Goal: Task Accomplishment & Management: Manage account settings

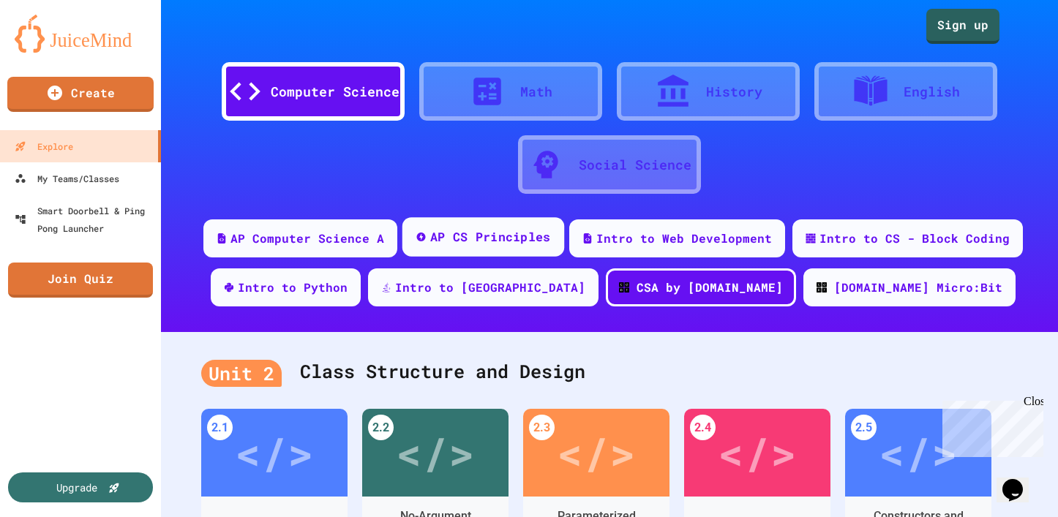
click at [451, 252] on div "AP CS Principles" at bounding box center [483, 236] width 162 height 39
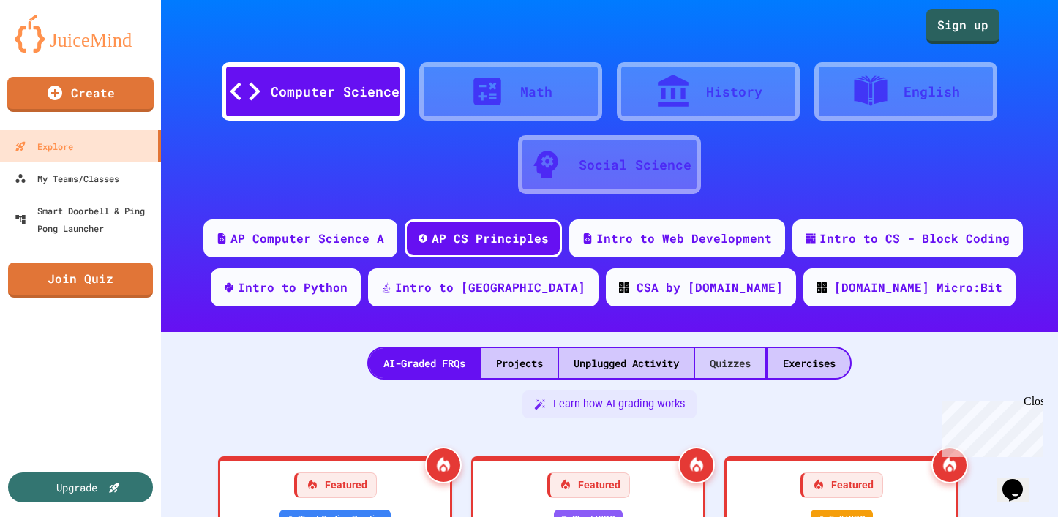
click at [708, 360] on div "Quizzes" at bounding box center [730, 363] width 70 height 30
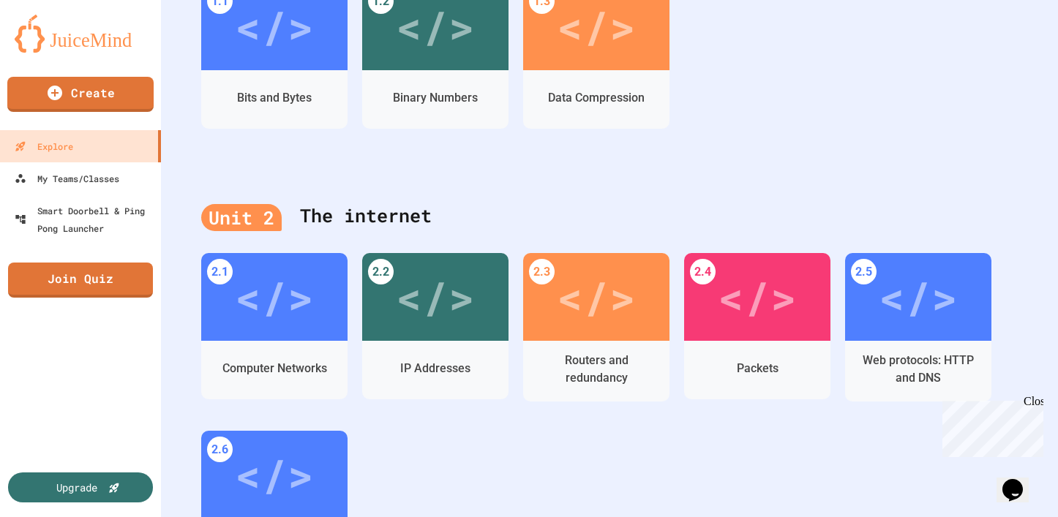
scroll to position [512, 0]
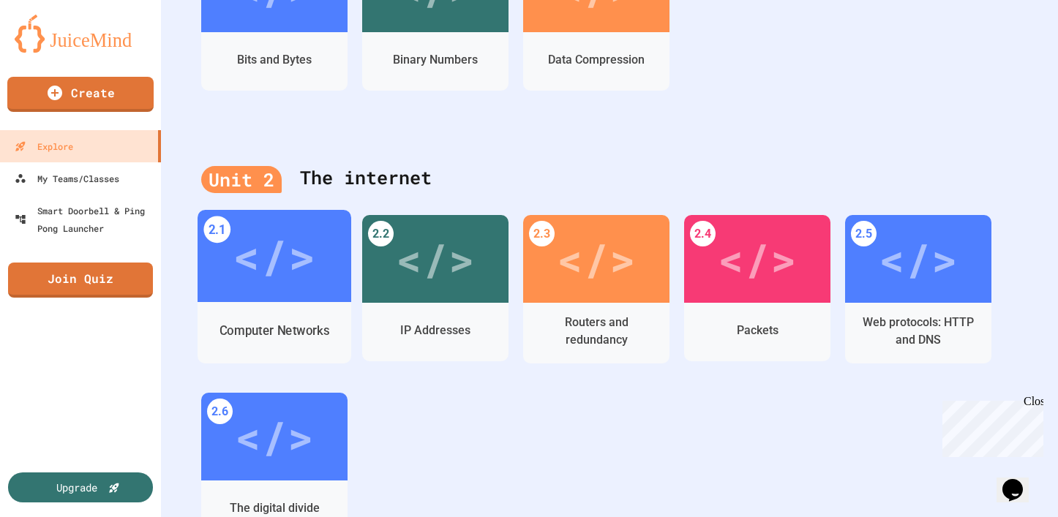
click at [286, 257] on div "</>" at bounding box center [274, 256] width 83 height 69
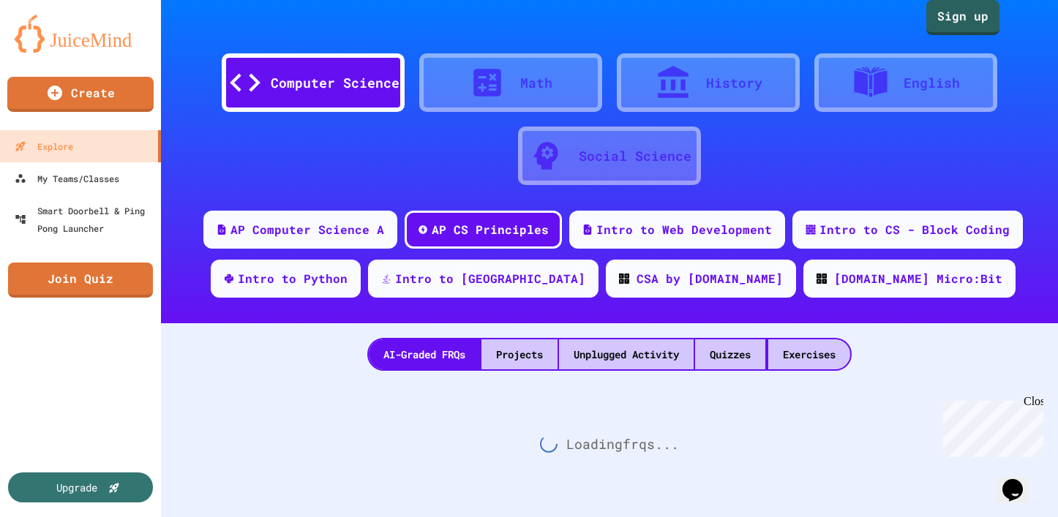
scroll to position [512, 0]
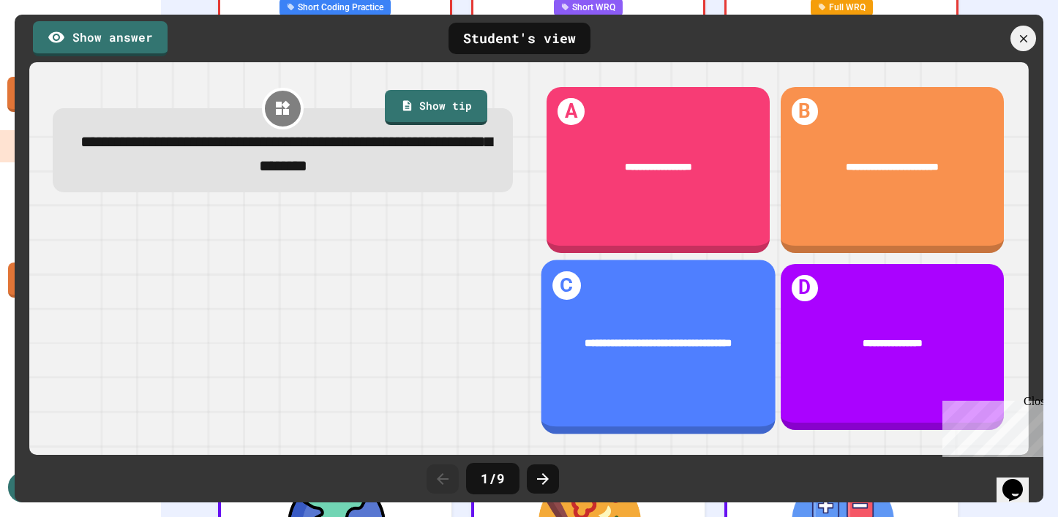
click at [689, 340] on div "**********" at bounding box center [659, 343] width 192 height 16
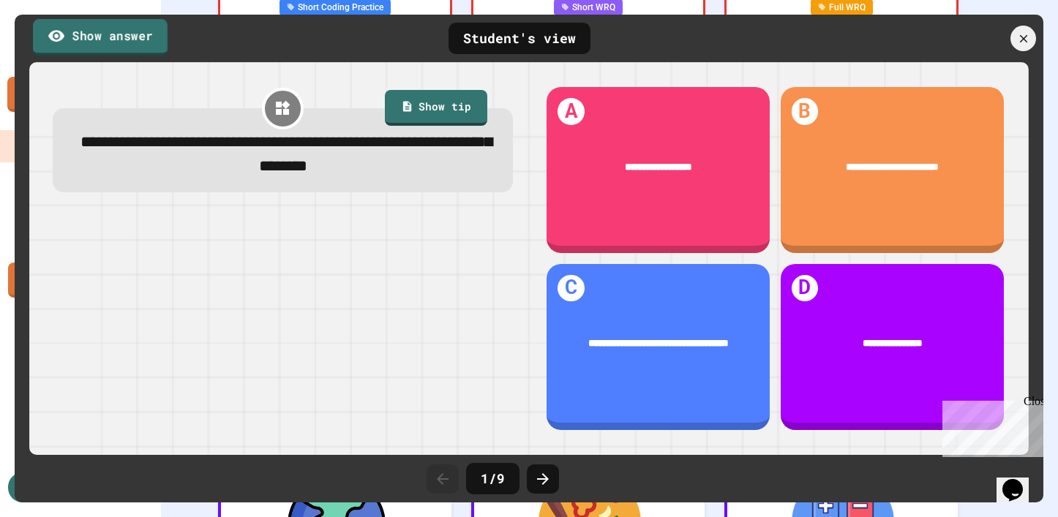
click at [120, 48] on link "Show answer" at bounding box center [100, 37] width 135 height 37
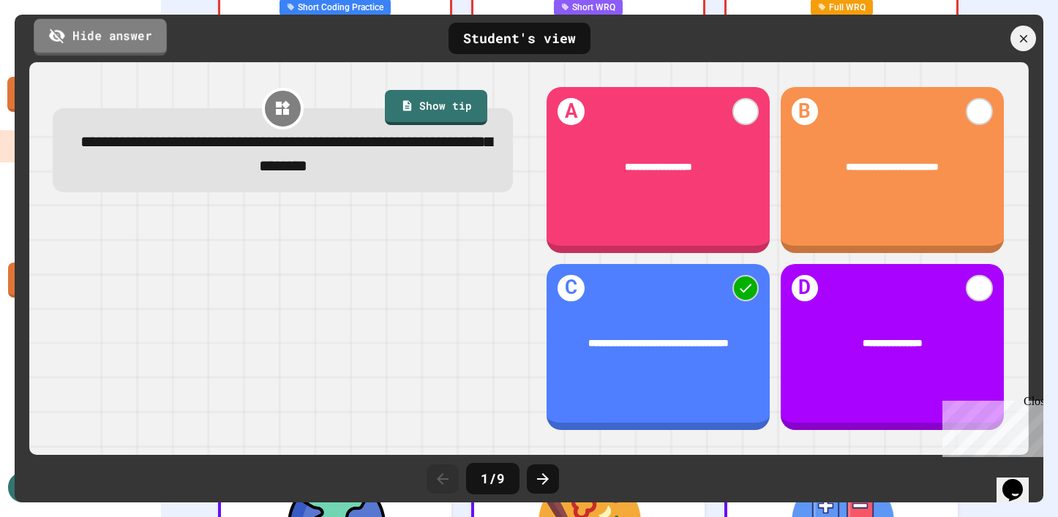
click at [120, 48] on link "Hide answer" at bounding box center [100, 36] width 133 height 37
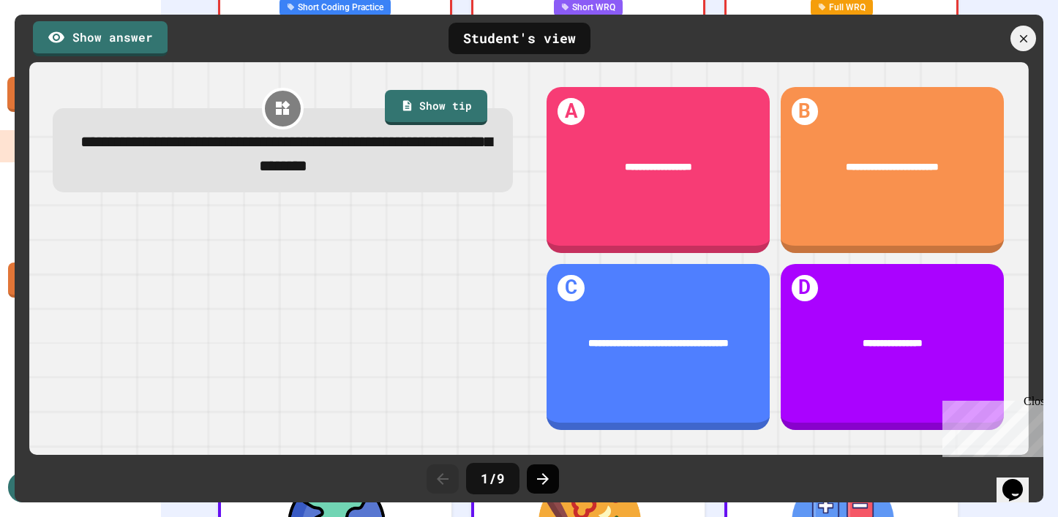
click at [535, 483] on icon at bounding box center [543, 479] width 18 height 18
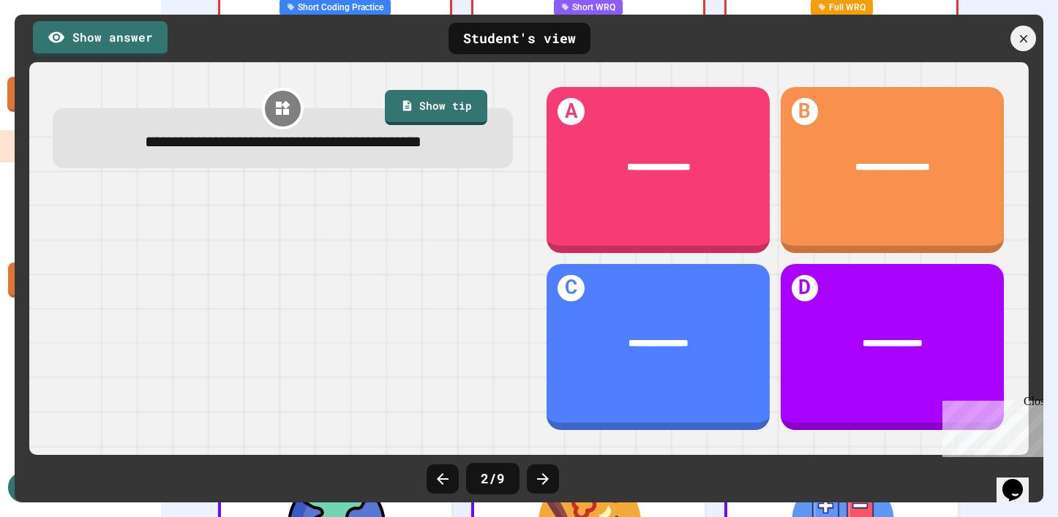
click at [535, 483] on icon at bounding box center [543, 479] width 18 height 18
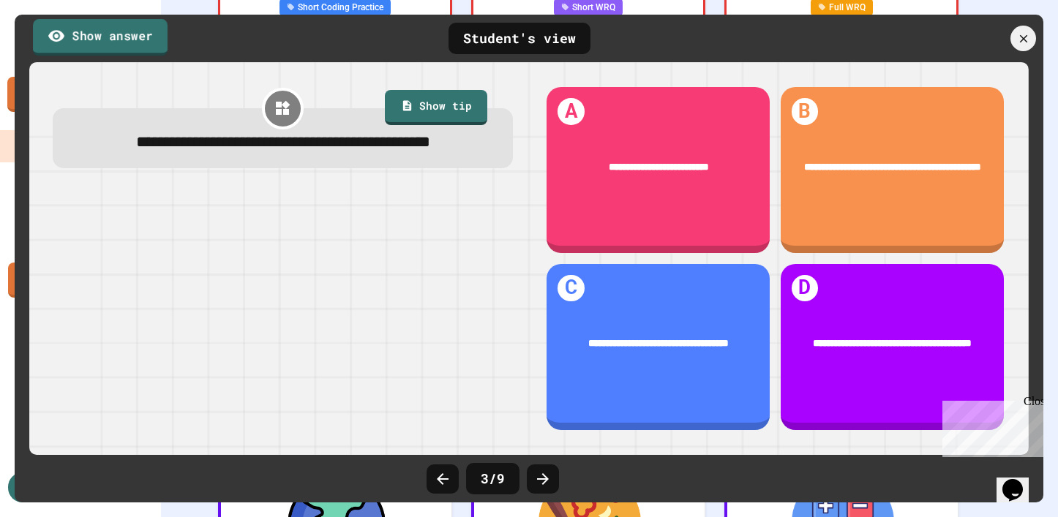
click at [125, 41] on link "Show answer" at bounding box center [100, 37] width 135 height 37
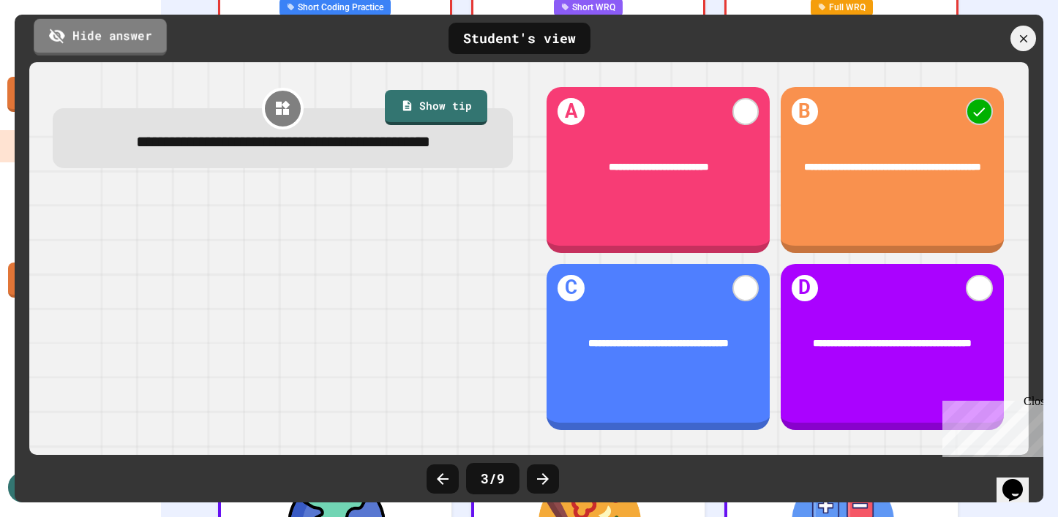
click at [125, 41] on link "Hide answer" at bounding box center [100, 36] width 133 height 37
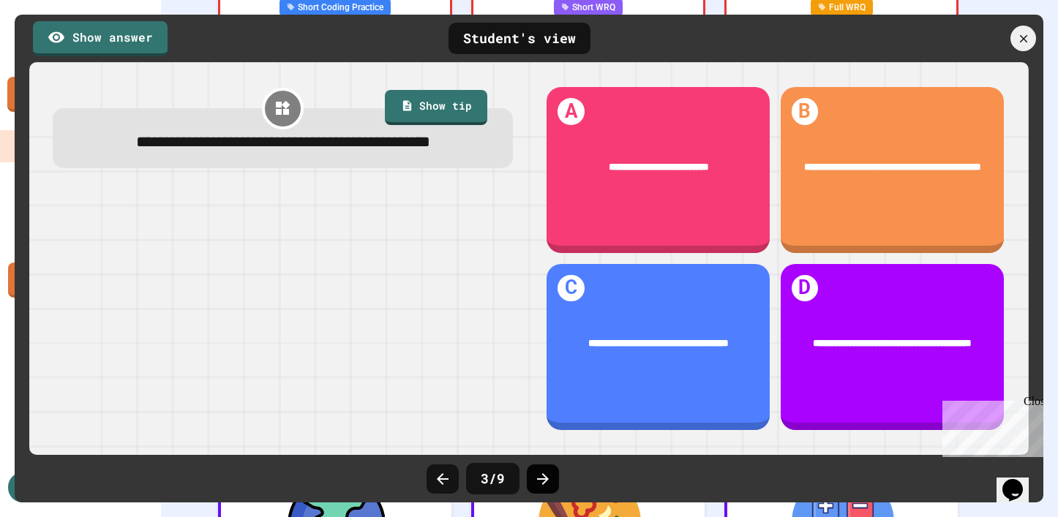
click at [542, 477] on icon at bounding box center [543, 479] width 18 height 18
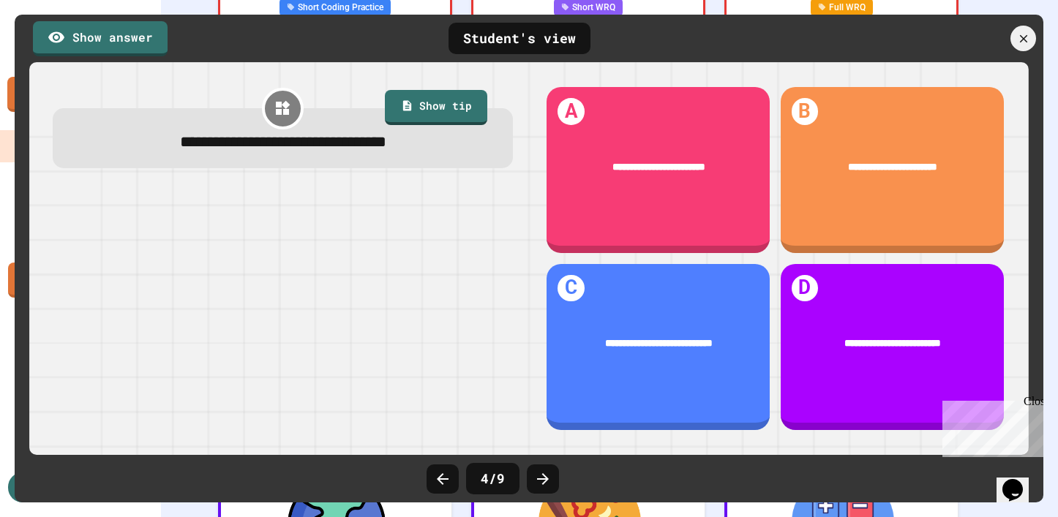
click at [542, 477] on icon at bounding box center [543, 479] width 18 height 18
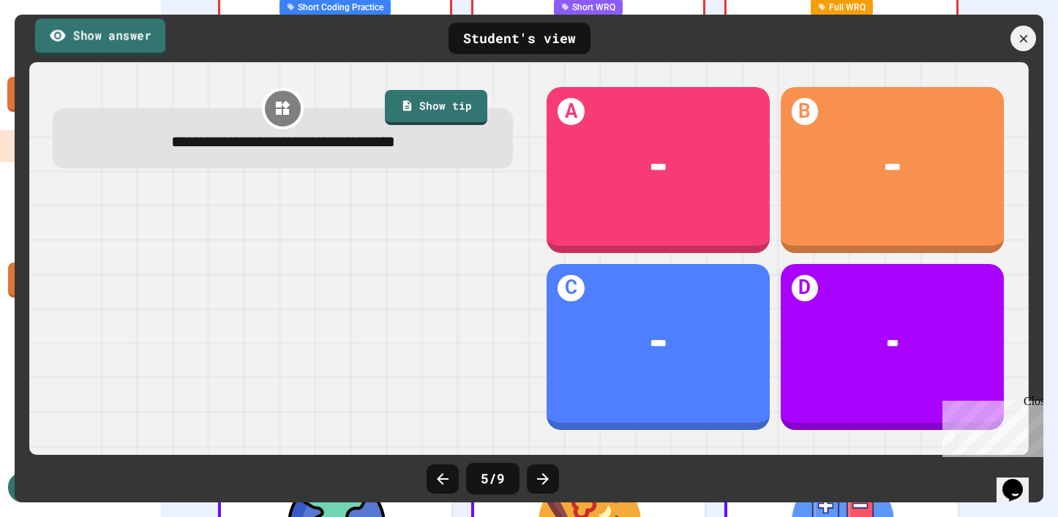
click at [86, 27] on link "Show answer" at bounding box center [100, 36] width 130 height 37
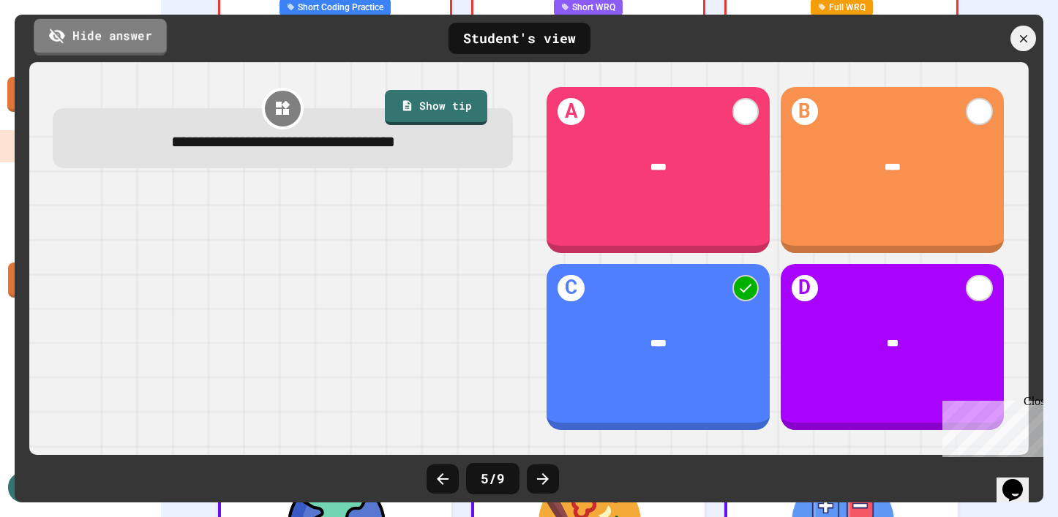
click at [86, 27] on link "Hide answer" at bounding box center [100, 36] width 133 height 37
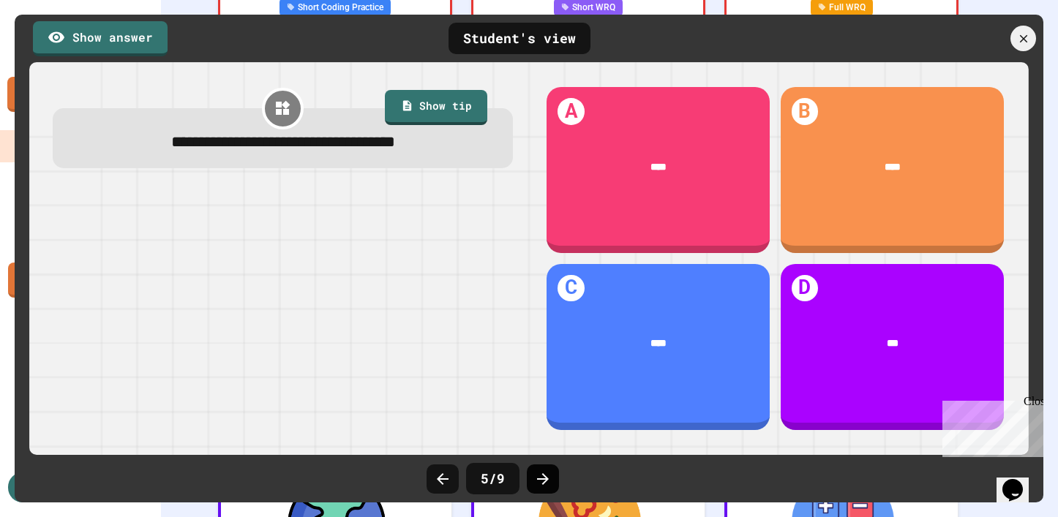
click at [541, 467] on div at bounding box center [543, 478] width 32 height 29
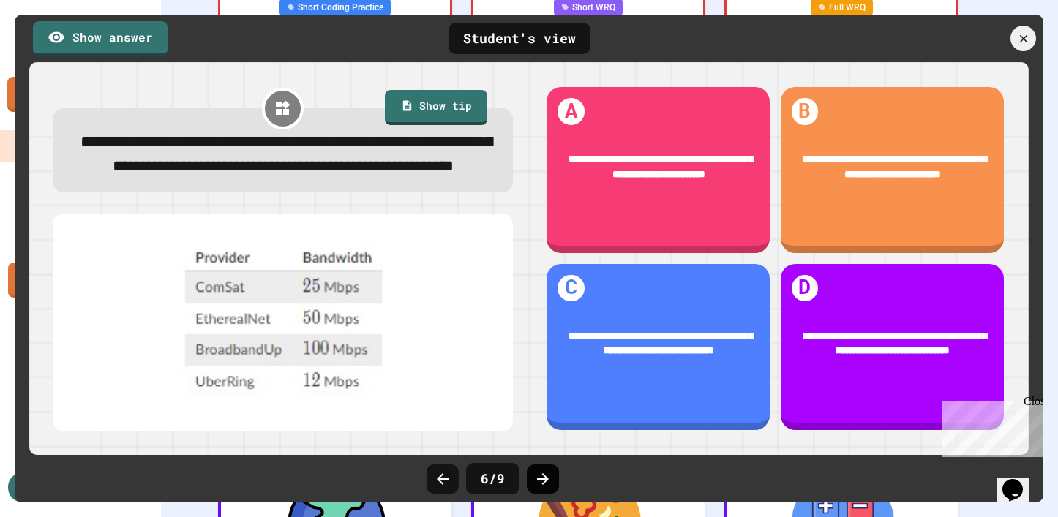
click at [537, 476] on icon at bounding box center [543, 479] width 18 height 18
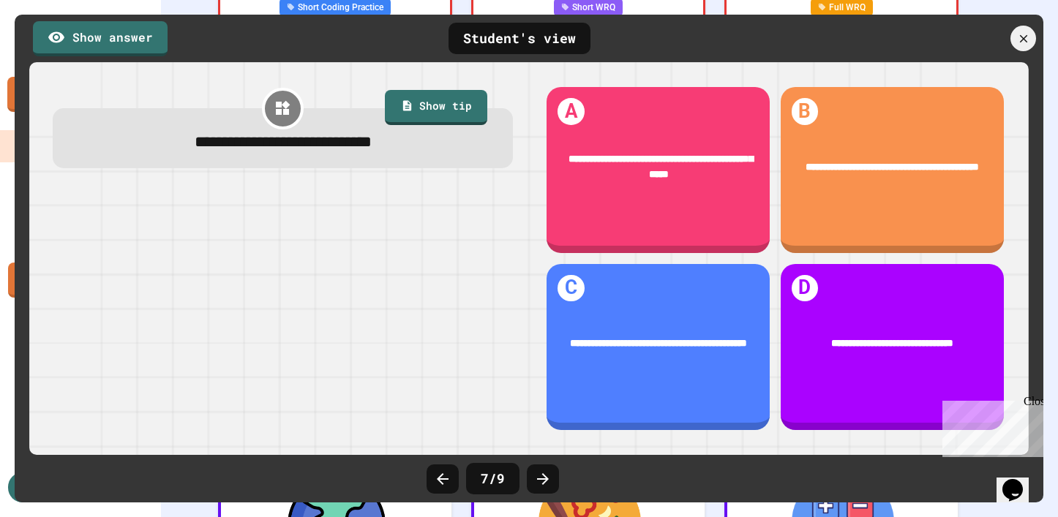
click at [537, 476] on icon at bounding box center [543, 479] width 18 height 18
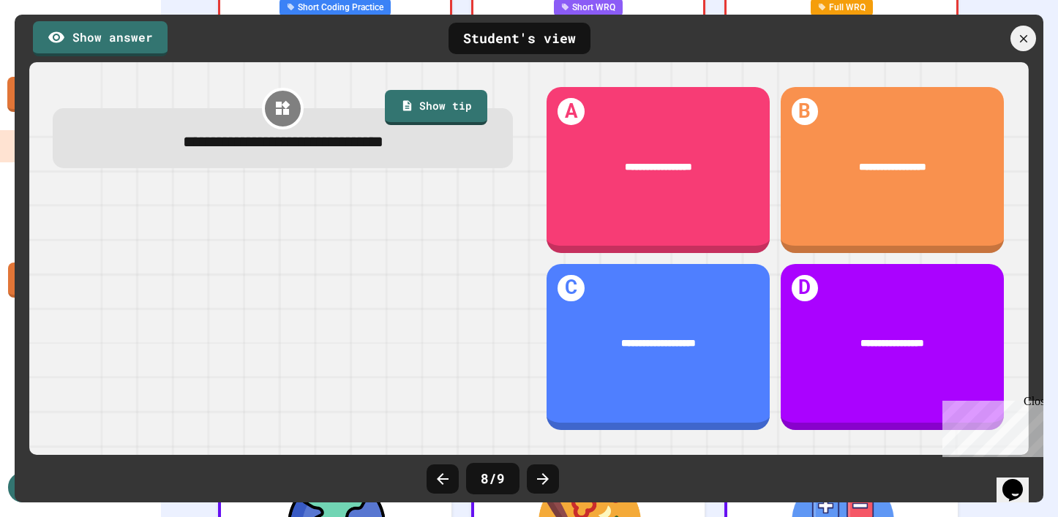
click at [537, 476] on icon at bounding box center [543, 479] width 18 height 18
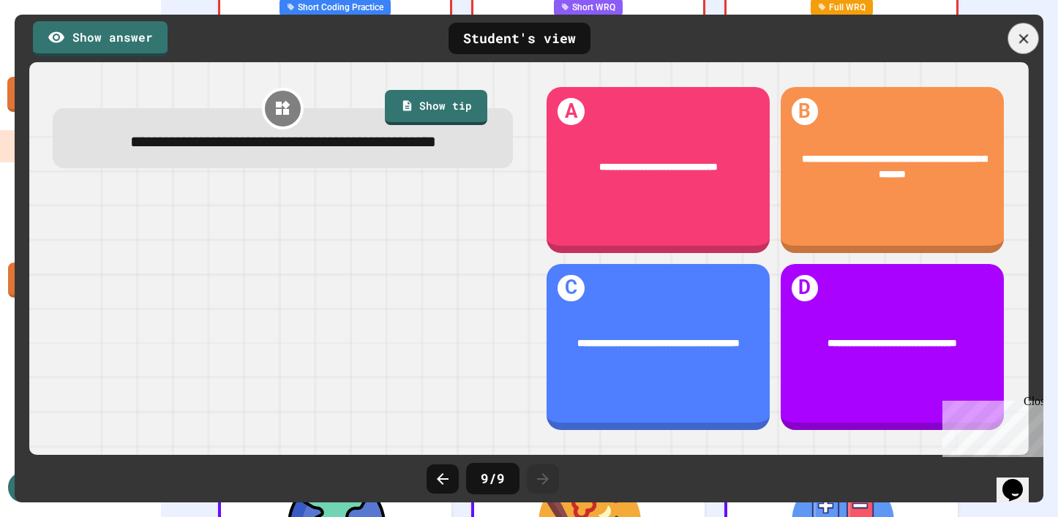
click at [1020, 40] on icon at bounding box center [1023, 39] width 10 height 10
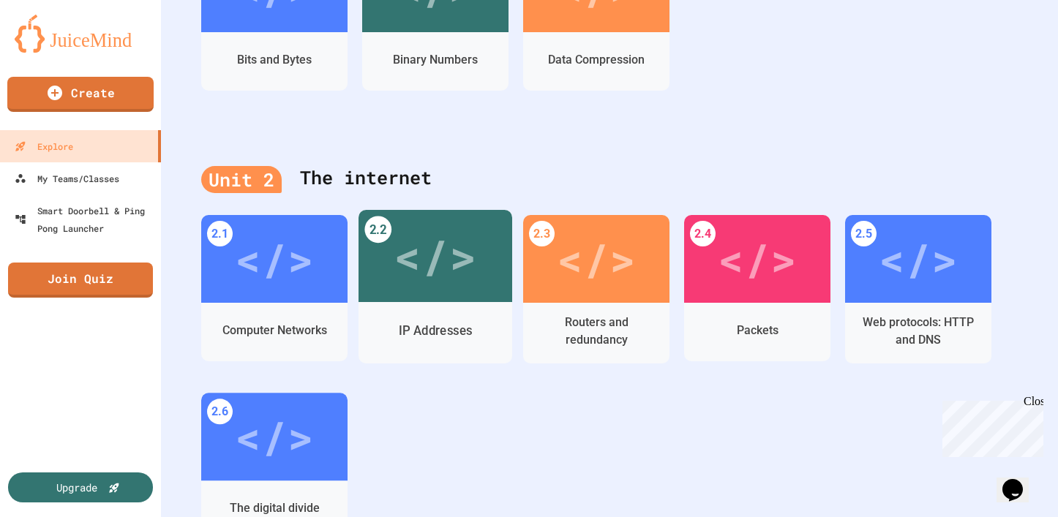
click at [442, 265] on div "</>" at bounding box center [434, 256] width 83 height 69
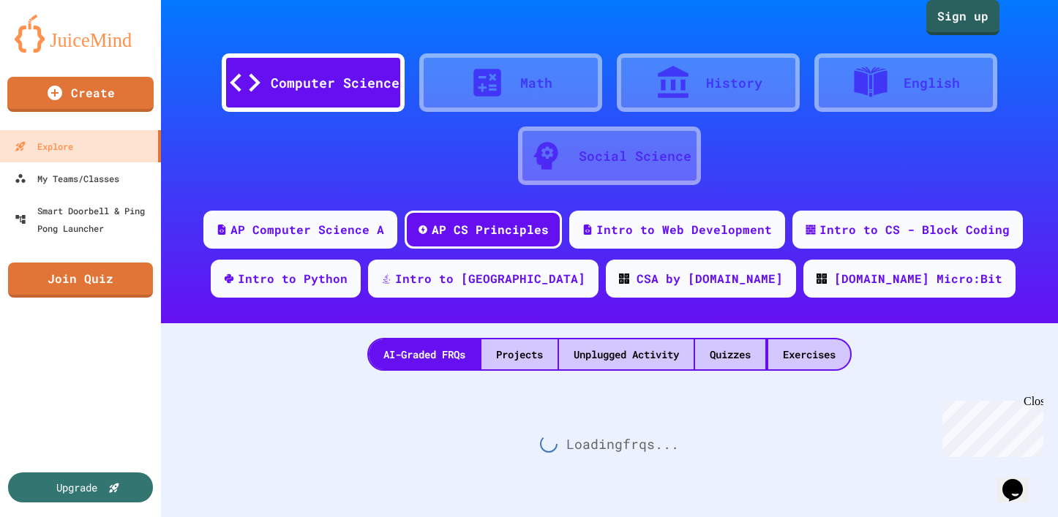
scroll to position [512, 0]
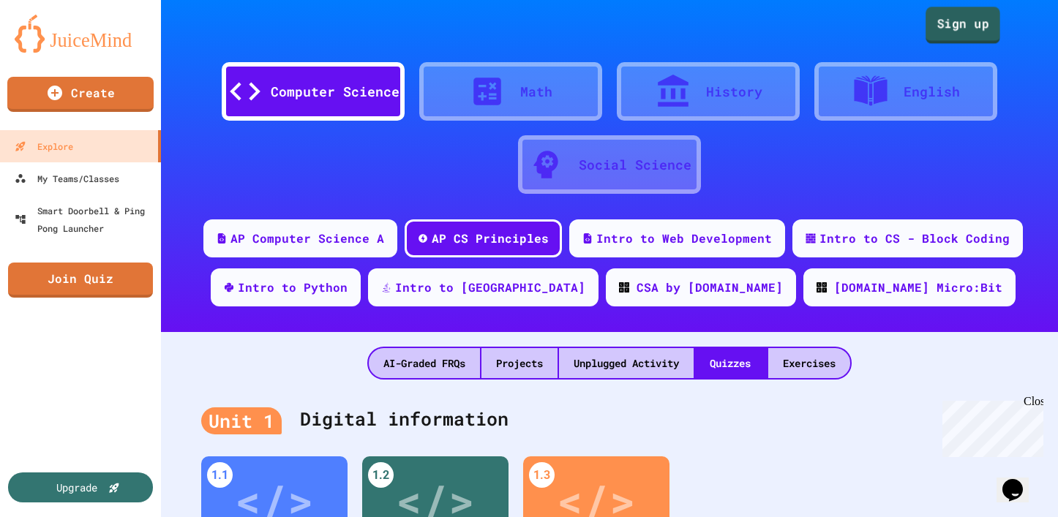
click at [954, 31] on link "Sign up" at bounding box center [962, 25] width 75 height 37
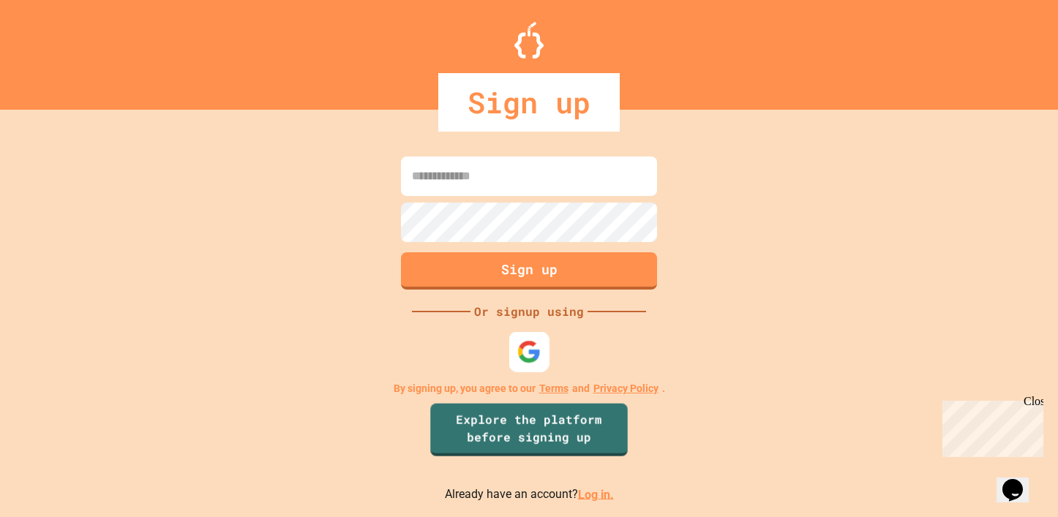
click at [530, 345] on img at bounding box center [529, 351] width 24 height 24
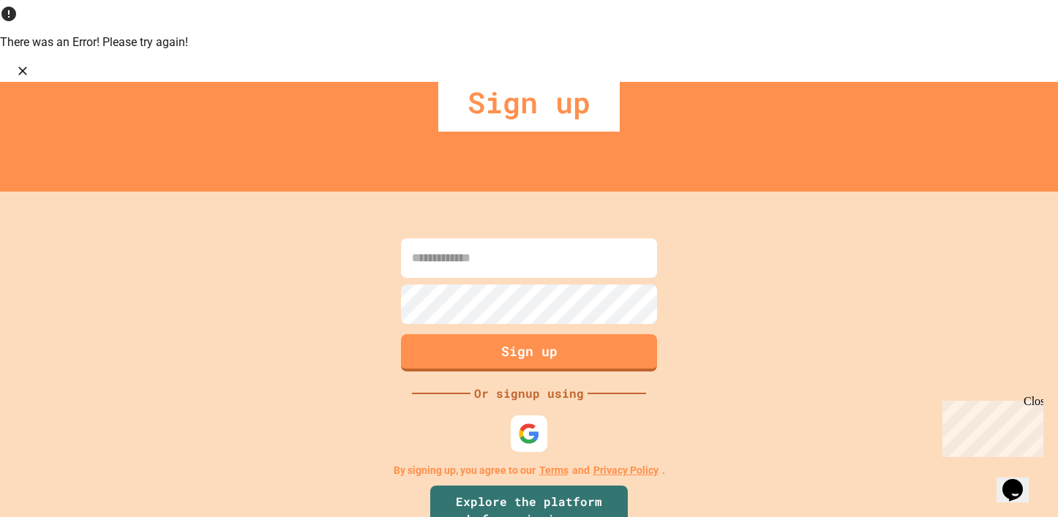
click at [30, 64] on icon "Close" at bounding box center [22, 71] width 15 height 15
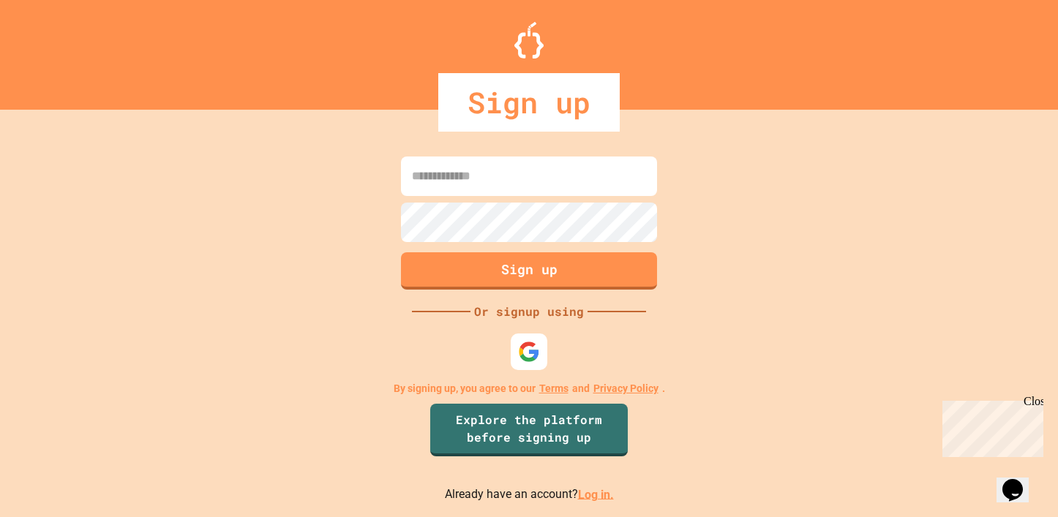
click at [521, 182] on input at bounding box center [529, 176] width 256 height 39
type input "**********"
click at [548, 274] on button "Sign up" at bounding box center [529, 269] width 261 height 38
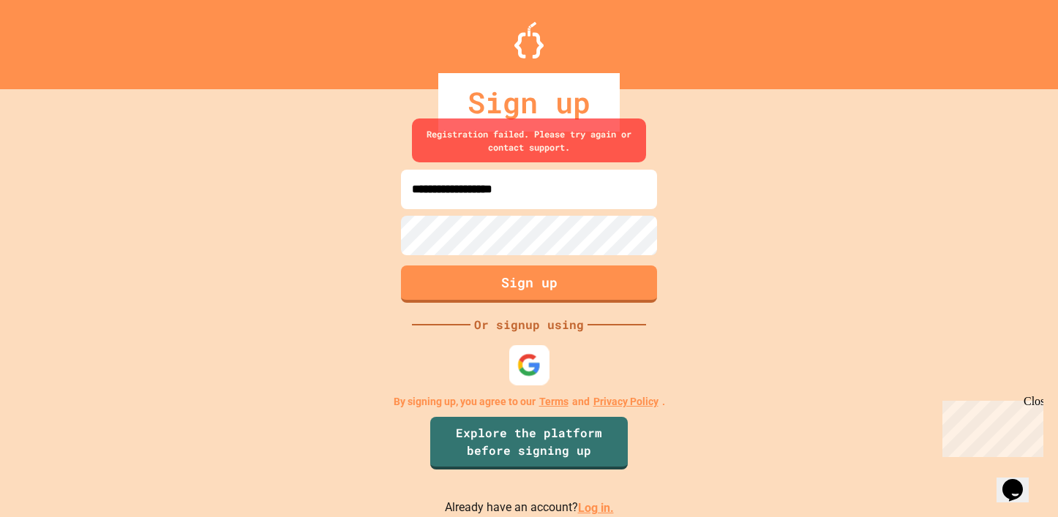
click at [534, 361] on img at bounding box center [529, 365] width 24 height 24
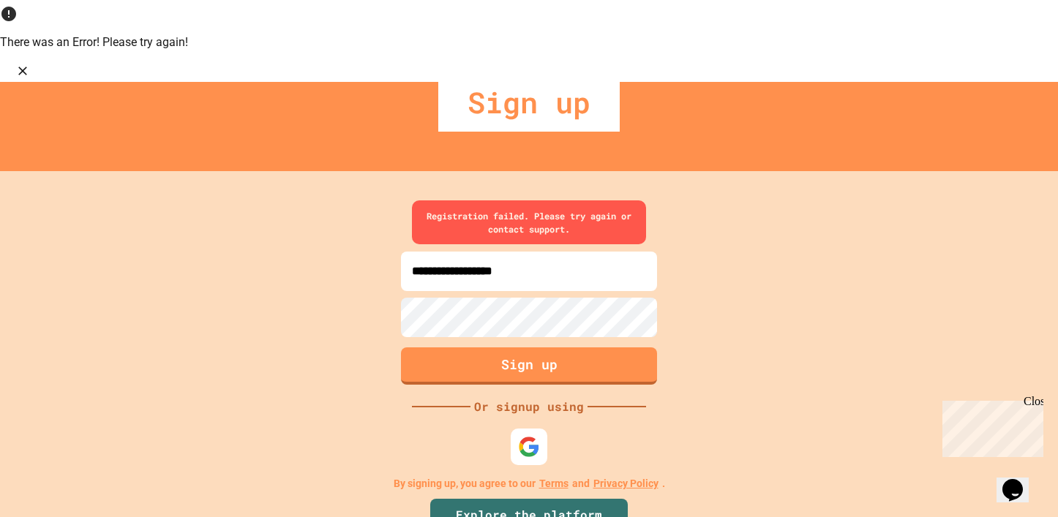
click at [30, 64] on icon "Close" at bounding box center [22, 71] width 15 height 15
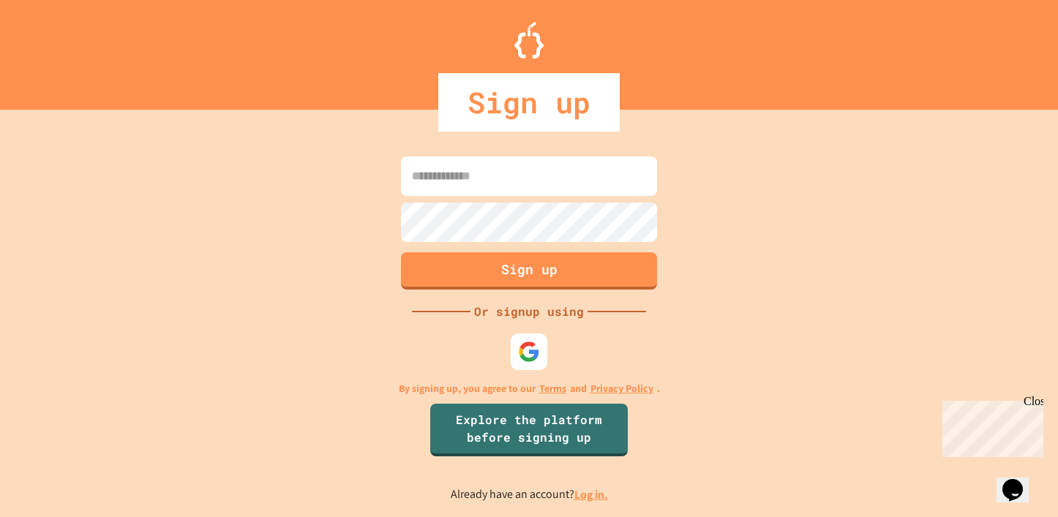
click at [595, 494] on link "Log in." at bounding box center [591, 494] width 34 height 15
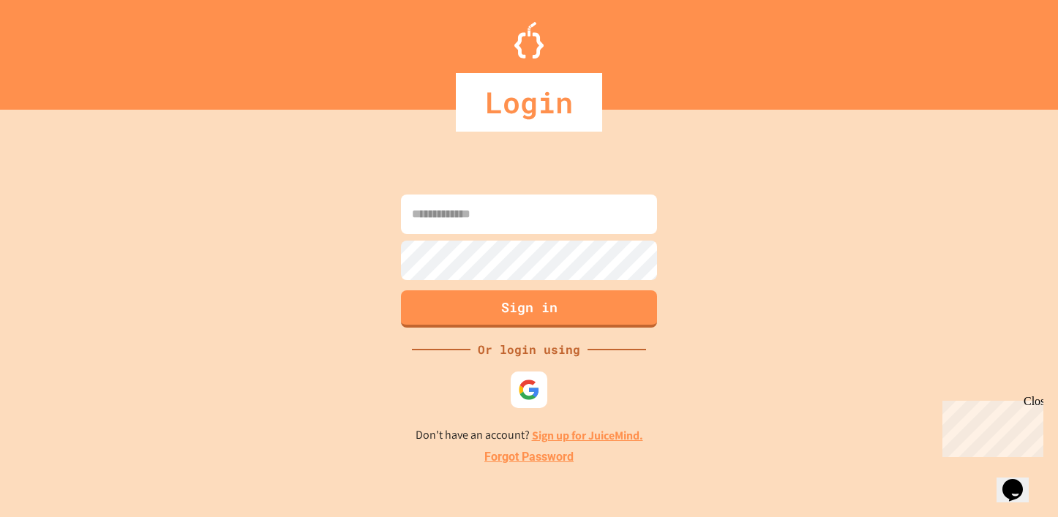
click at [503, 213] on input at bounding box center [529, 214] width 256 height 39
click at [527, 384] on img at bounding box center [529, 389] width 24 height 24
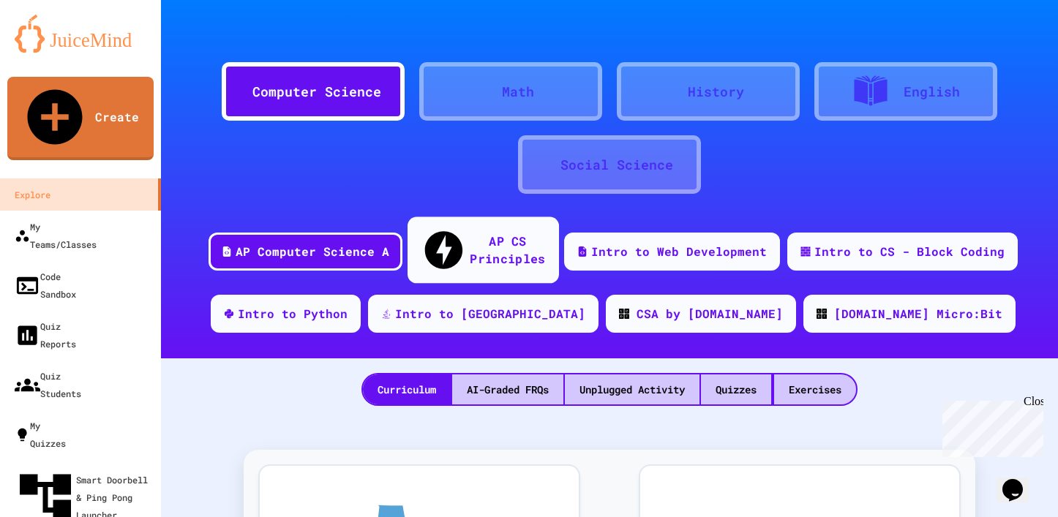
click at [486, 244] on div "AP CS Principles" at bounding box center [507, 250] width 75 height 36
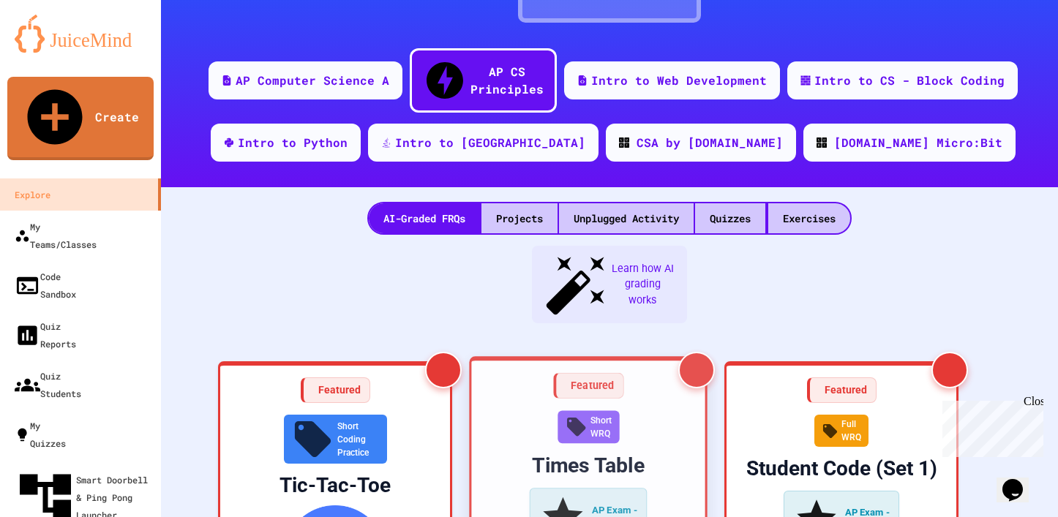
scroll to position [293, 0]
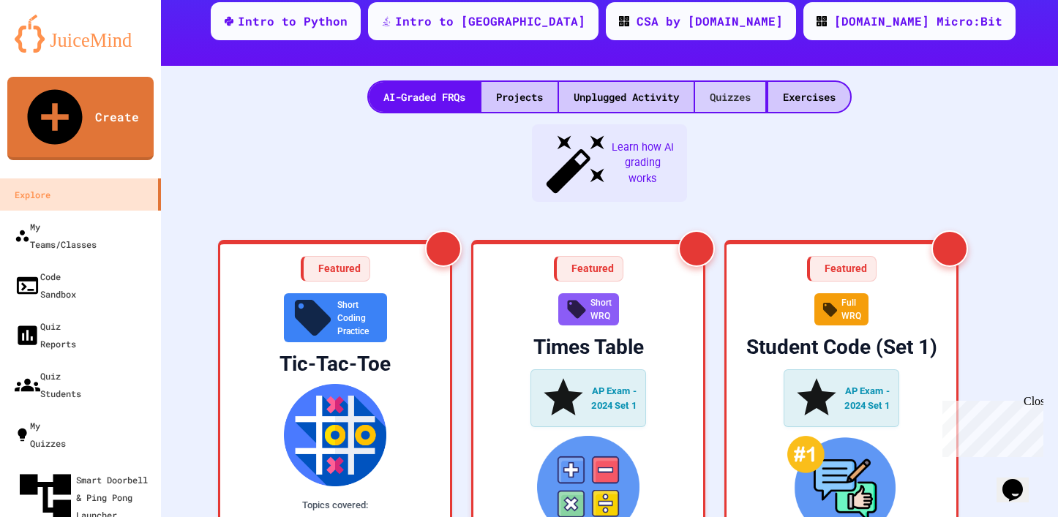
click at [726, 82] on div "Quizzes" at bounding box center [730, 97] width 70 height 30
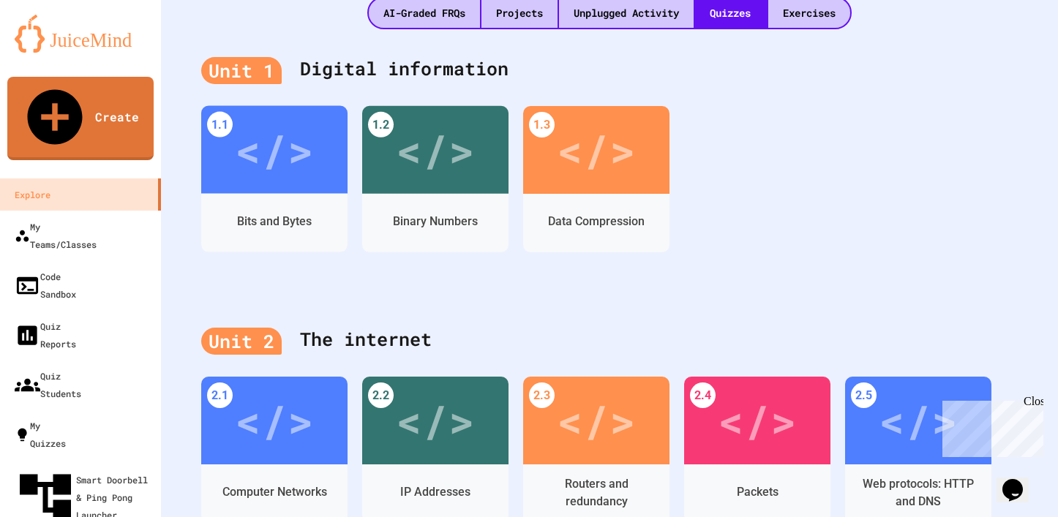
scroll to position [512, 0]
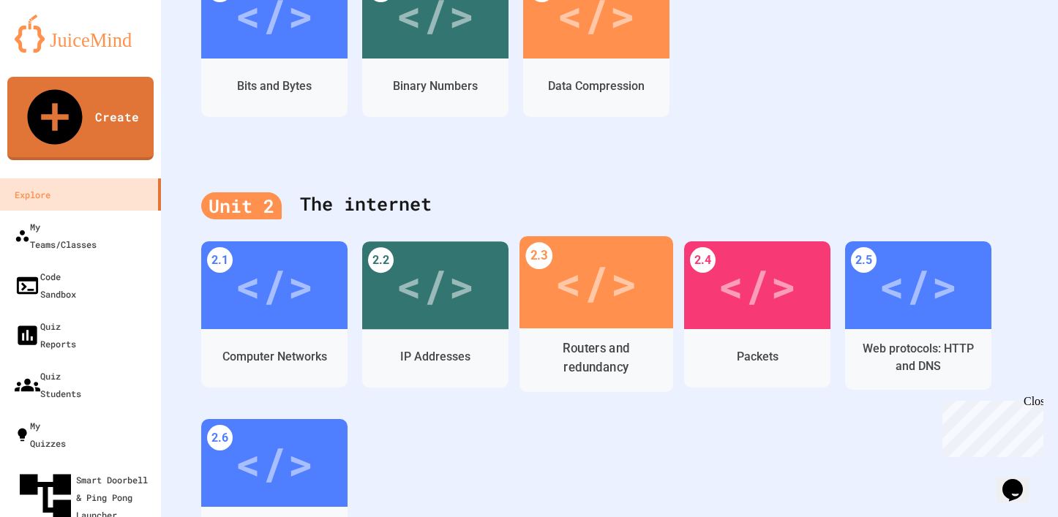
click at [604, 261] on div "</>" at bounding box center [595, 282] width 83 height 69
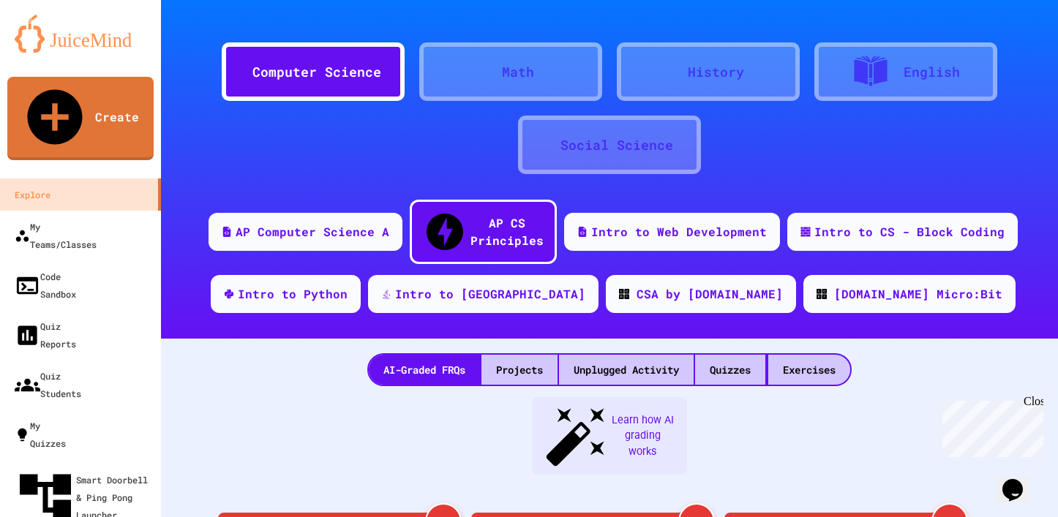
scroll to position [512, 0]
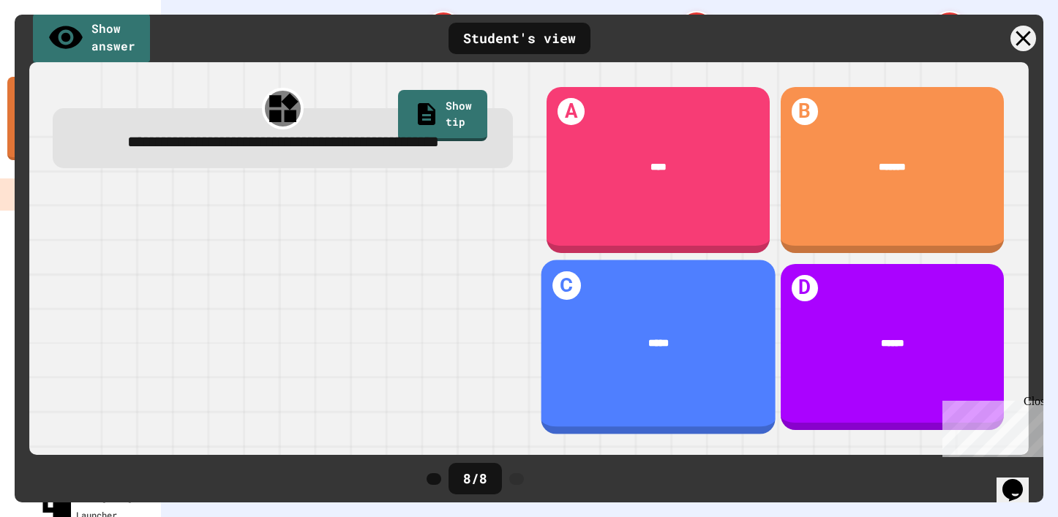
scroll to position [682, 0]
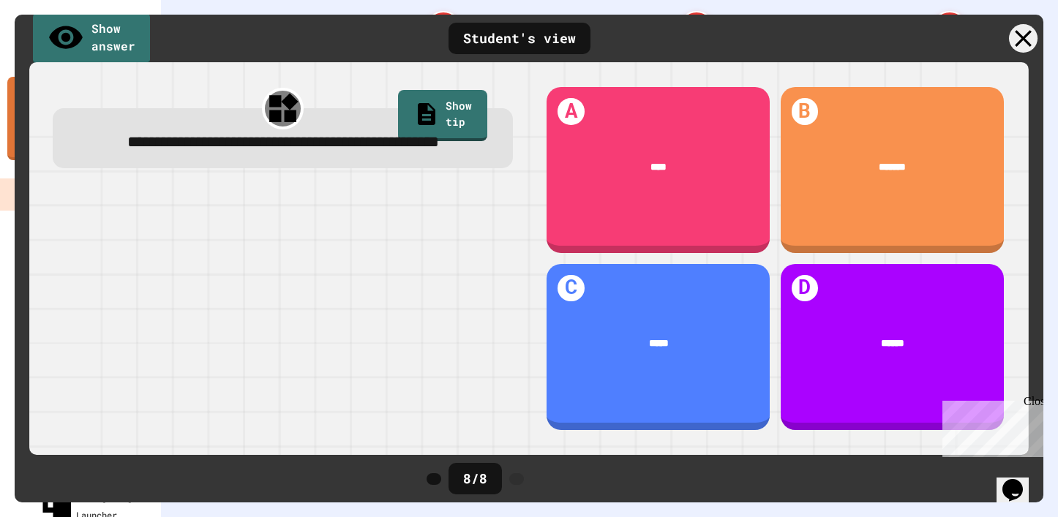
click at [1024, 34] on icon at bounding box center [1023, 38] width 29 height 29
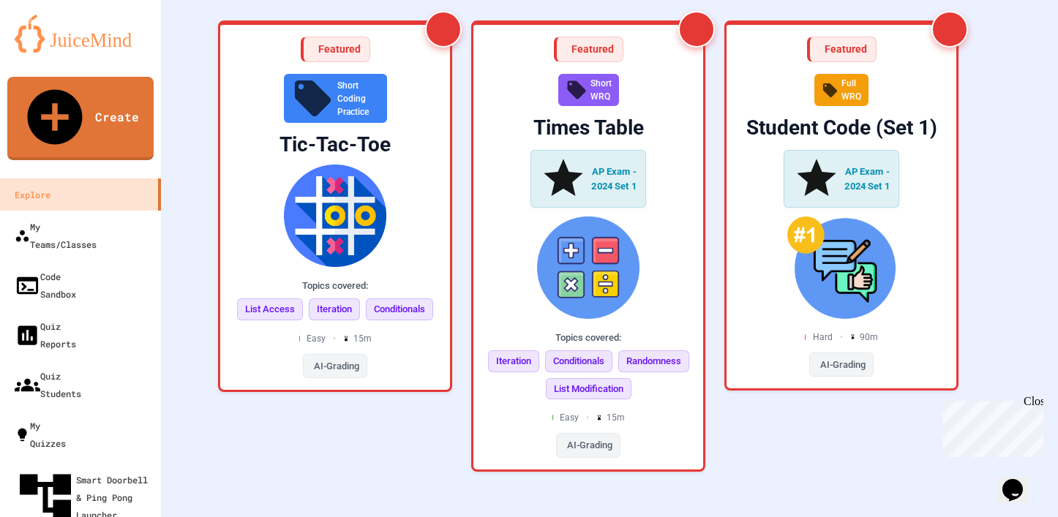
scroll to position [393, 0]
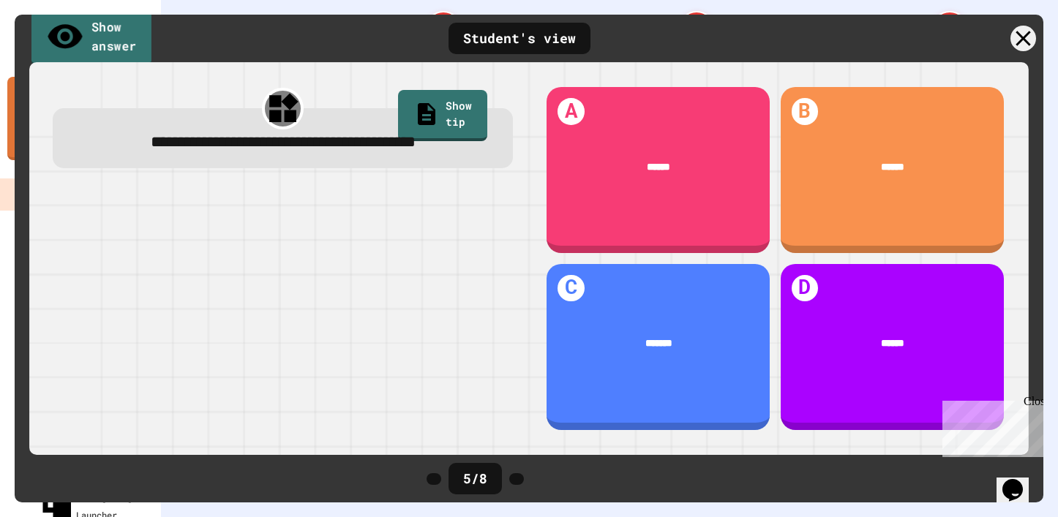
click at [106, 38] on link "Show answer" at bounding box center [91, 38] width 121 height 57
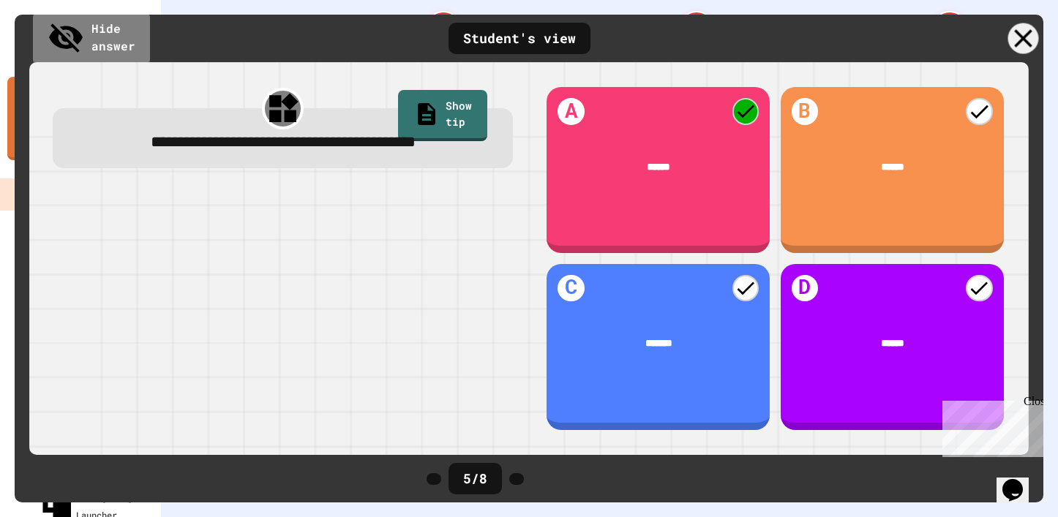
click at [1028, 34] on icon at bounding box center [1023, 38] width 31 height 31
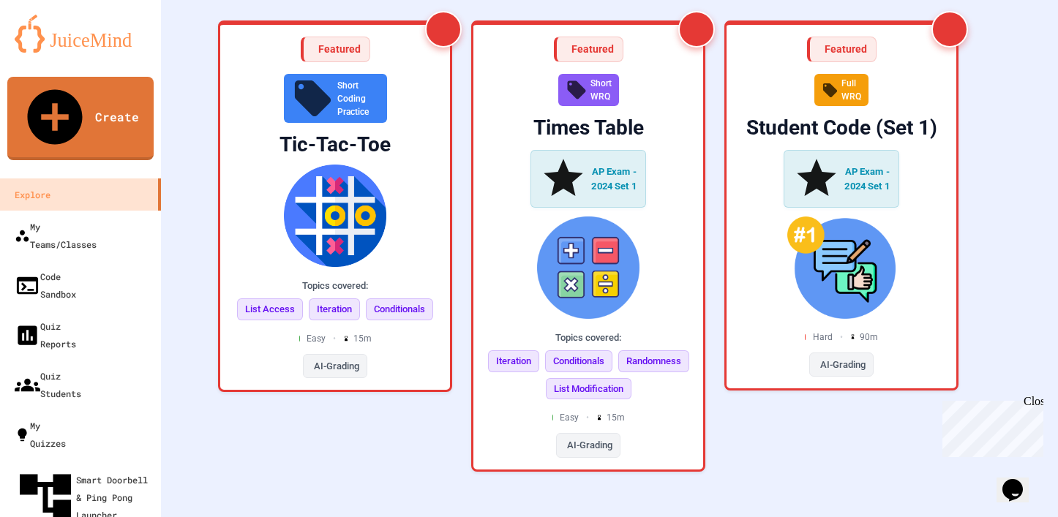
scroll to position [4, 0]
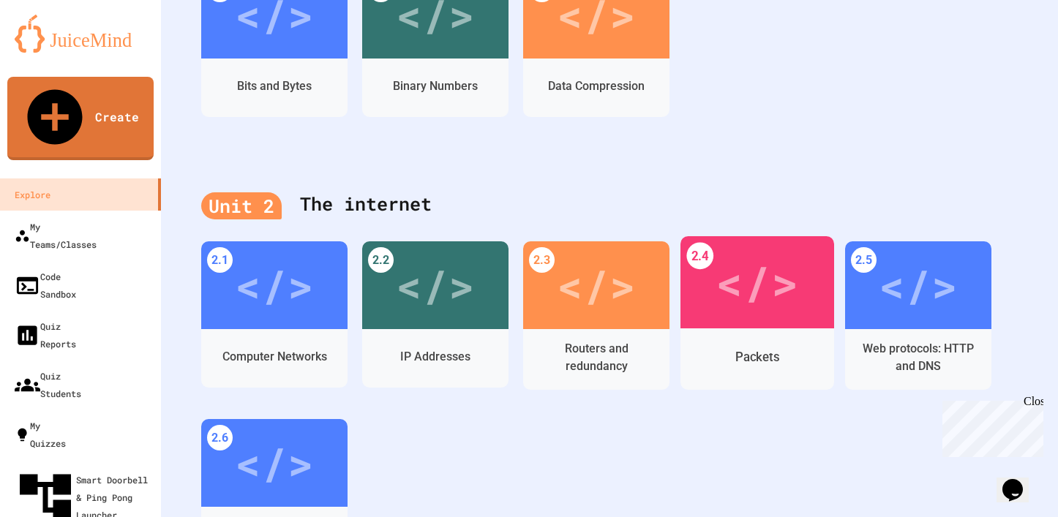
click at [754, 265] on div "</>" at bounding box center [756, 282] width 83 height 69
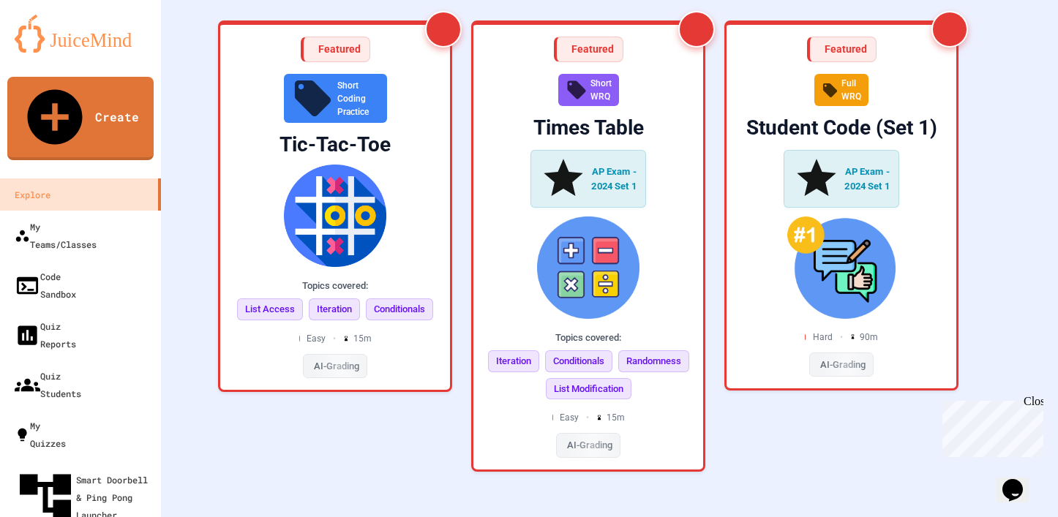
scroll to position [660, 0]
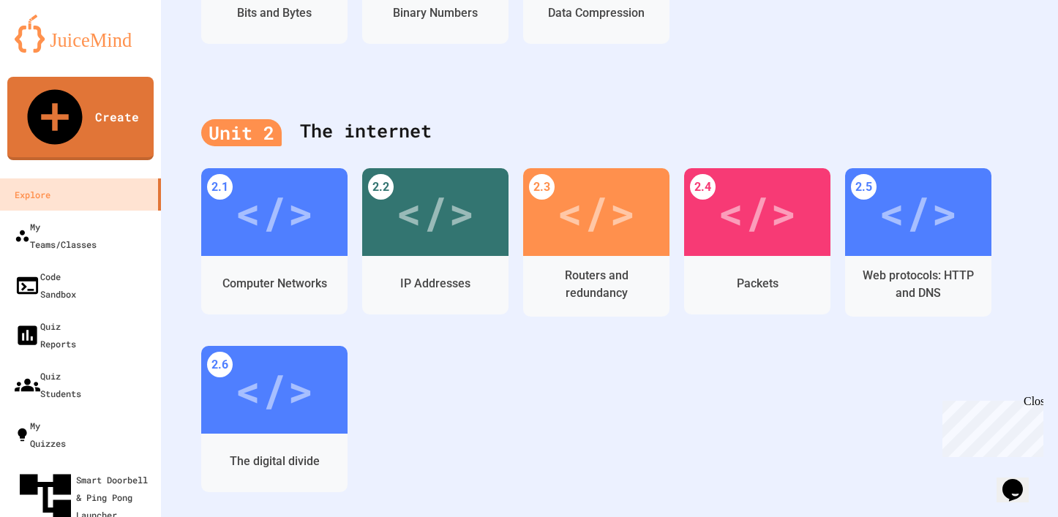
scroll to position [512, 0]
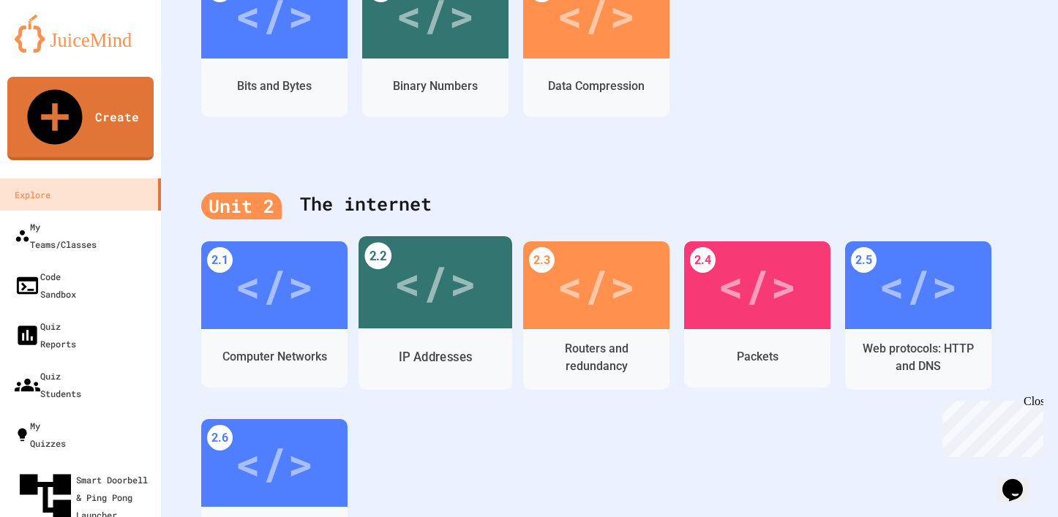
click at [442, 255] on div "</>" at bounding box center [434, 282] width 83 height 69
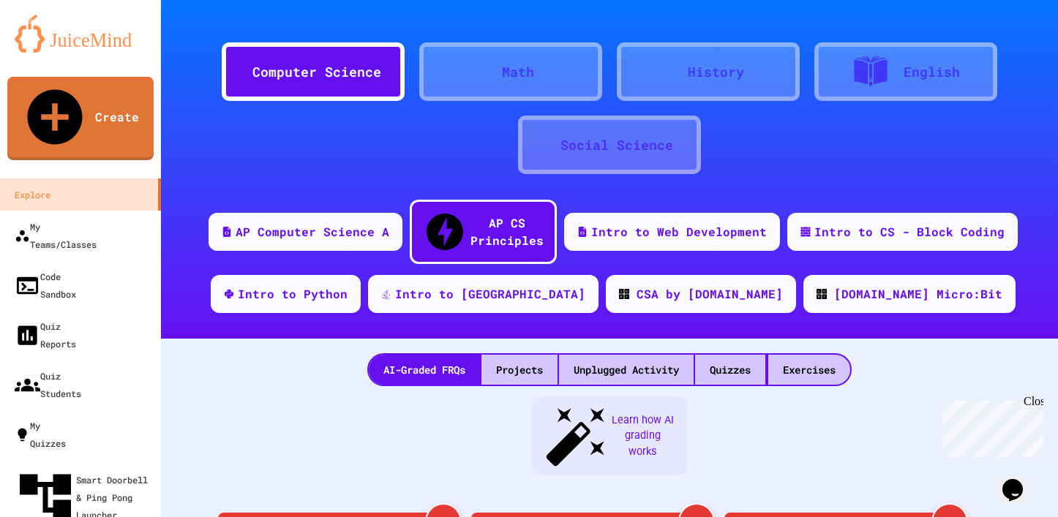
scroll to position [512, 0]
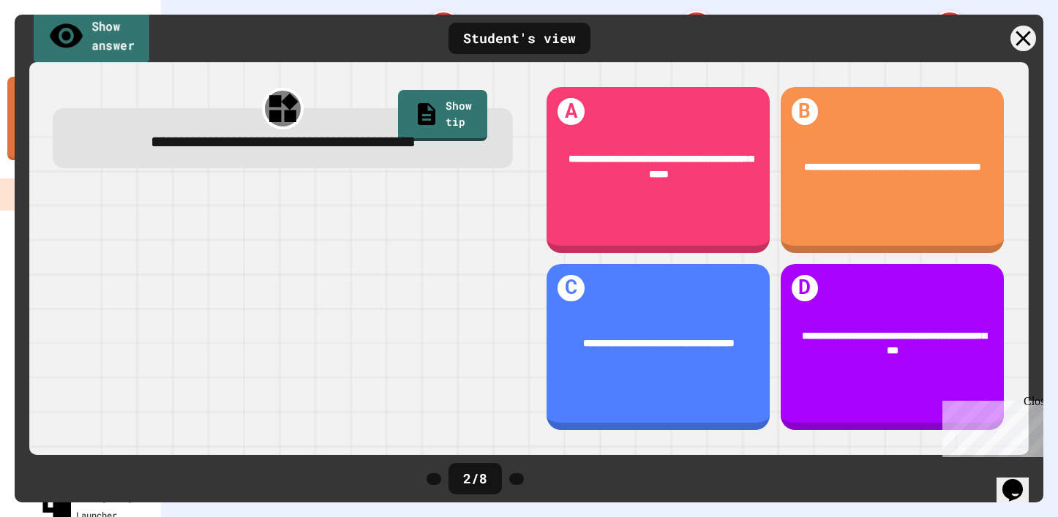
click at [100, 47] on link "Show answer" at bounding box center [92, 37] width 116 height 57
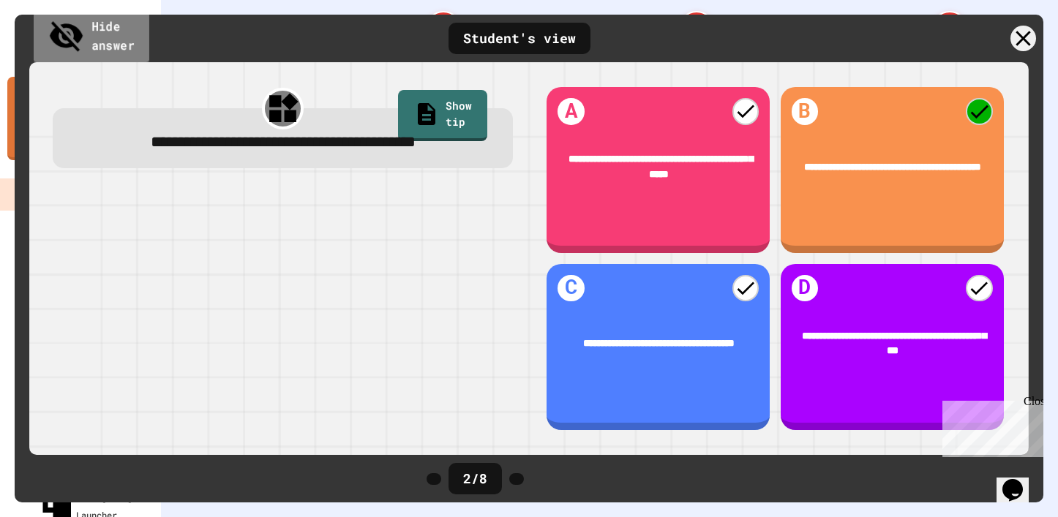
click at [100, 47] on link "Hide answer" at bounding box center [92, 37] width 116 height 57
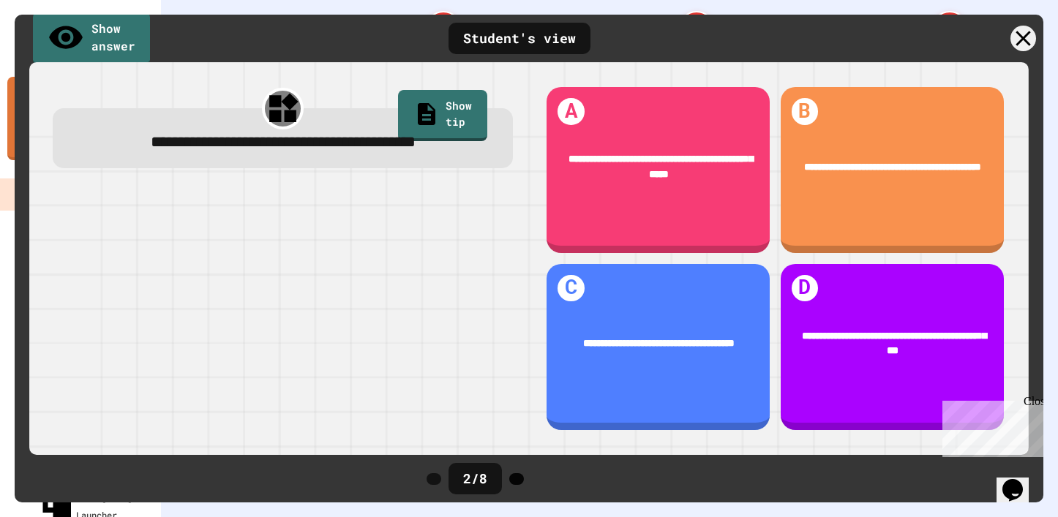
click at [516, 479] on icon at bounding box center [516, 479] width 0 height 0
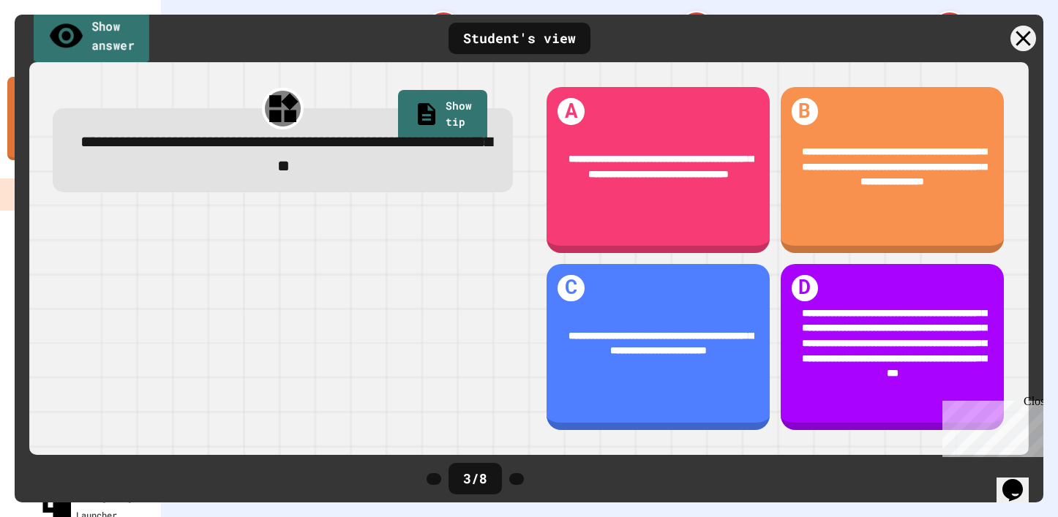
click at [121, 32] on link "Show answer" at bounding box center [92, 37] width 116 height 57
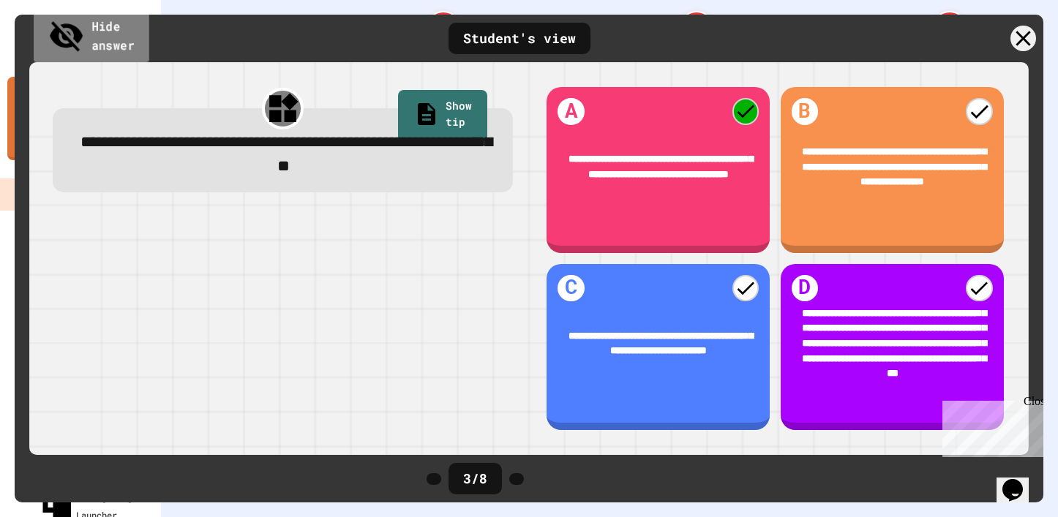
click at [121, 32] on link "Hide answer" at bounding box center [92, 37] width 116 height 57
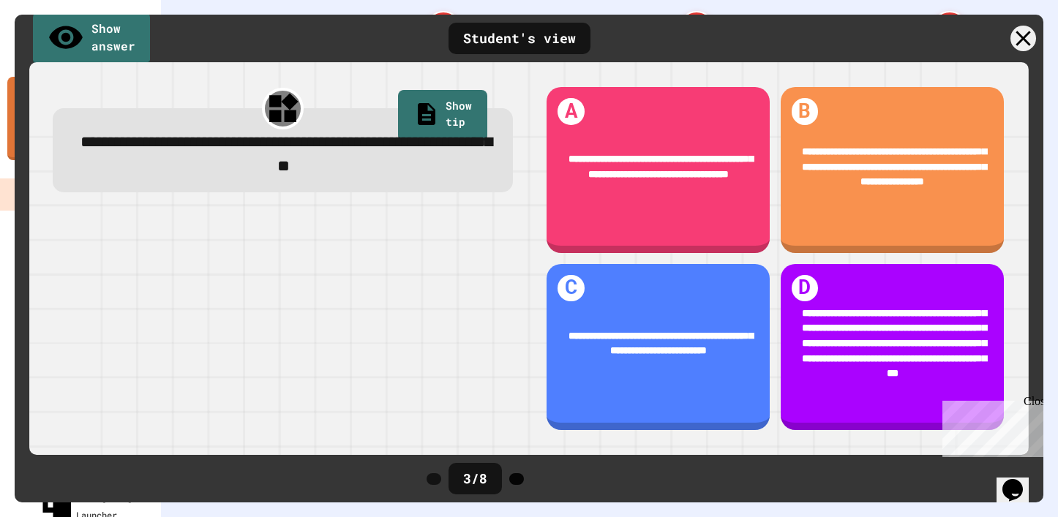
click at [516, 479] on icon at bounding box center [516, 479] width 0 height 0
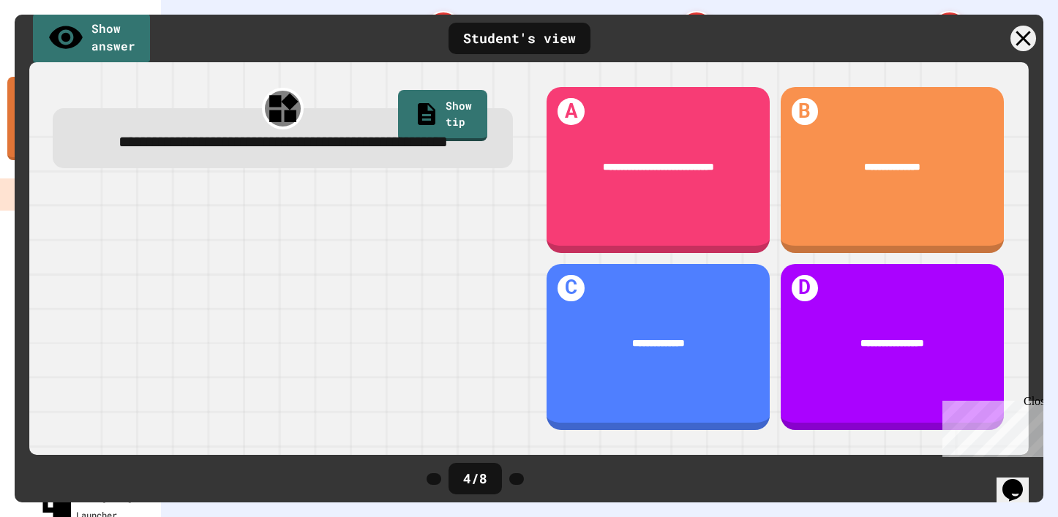
click at [516, 479] on icon at bounding box center [516, 479] width 0 height 0
click at [103, 37] on link "Show answer" at bounding box center [91, 37] width 118 height 57
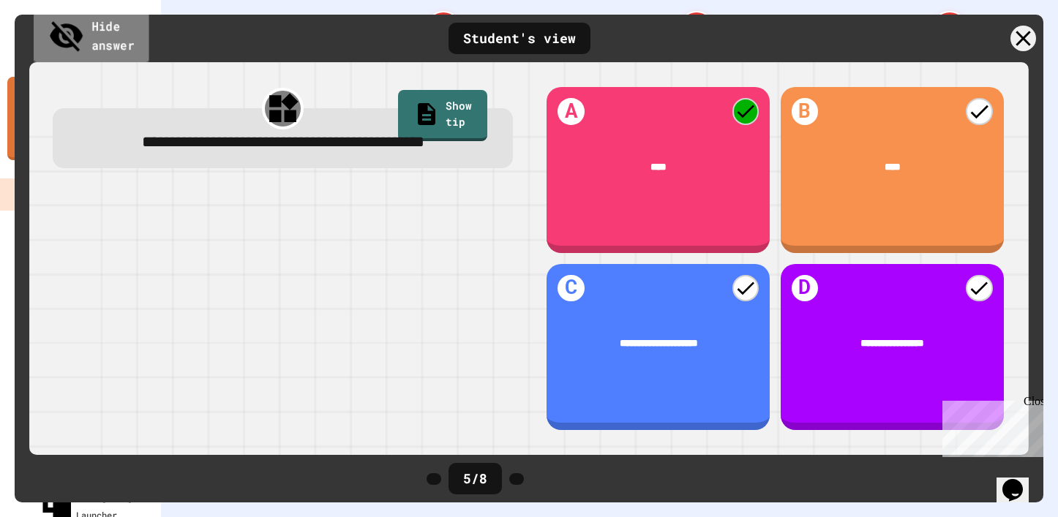
click at [103, 37] on link "Hide answer" at bounding box center [91, 37] width 115 height 57
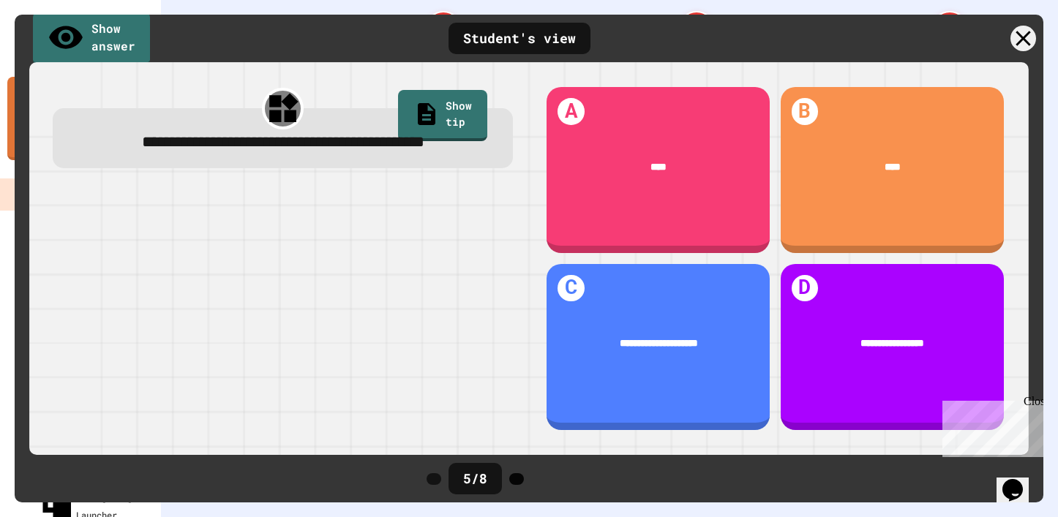
click at [516, 479] on icon at bounding box center [516, 479] width 0 height 0
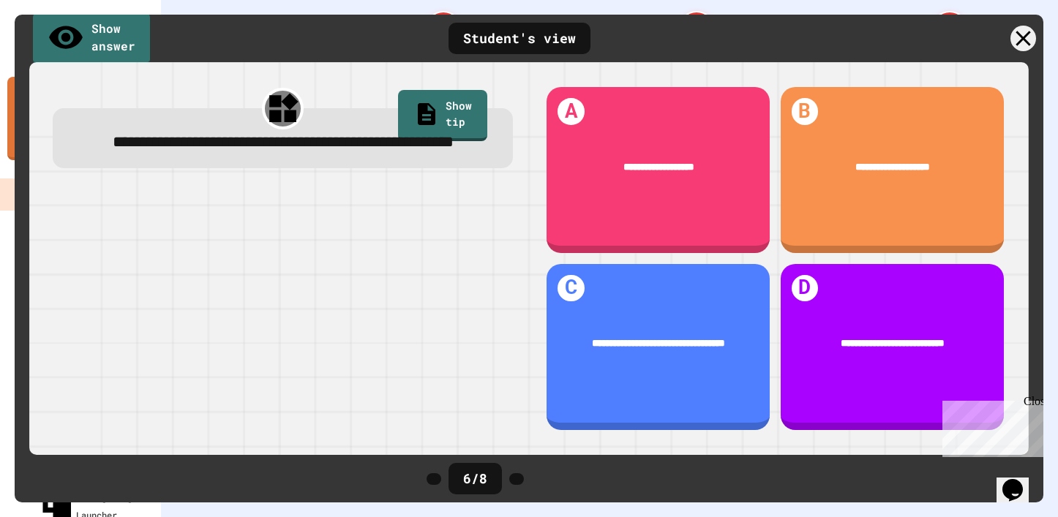
click at [516, 479] on icon at bounding box center [516, 479] width 0 height 0
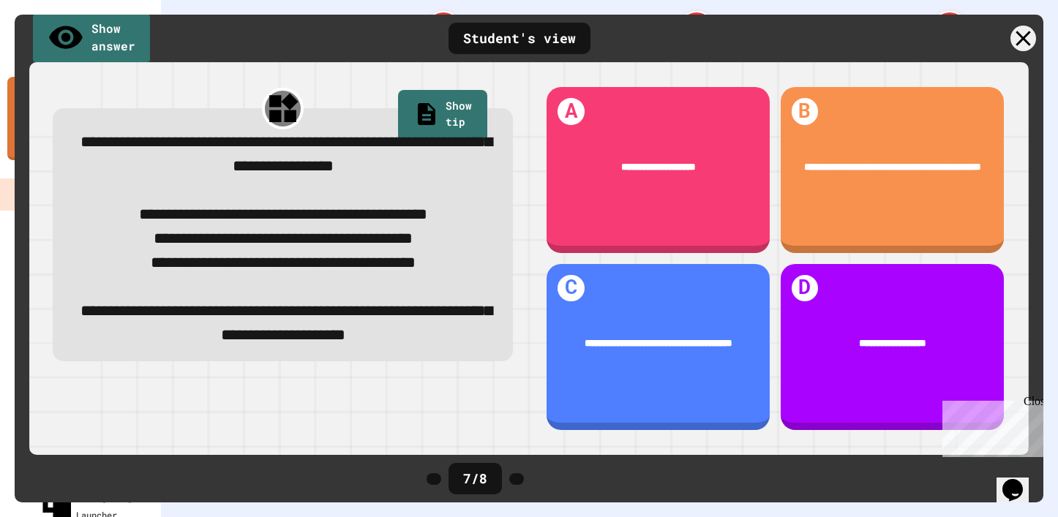
scroll to position [0, 0]
click at [123, 33] on link "Show answer" at bounding box center [91, 37] width 117 height 57
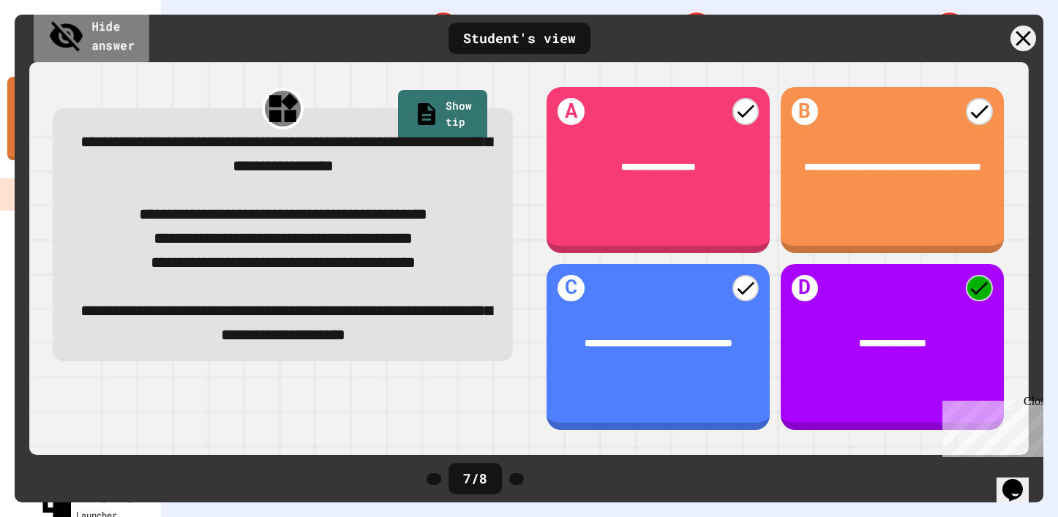
click at [123, 33] on link "Hide answer" at bounding box center [92, 37] width 116 height 57
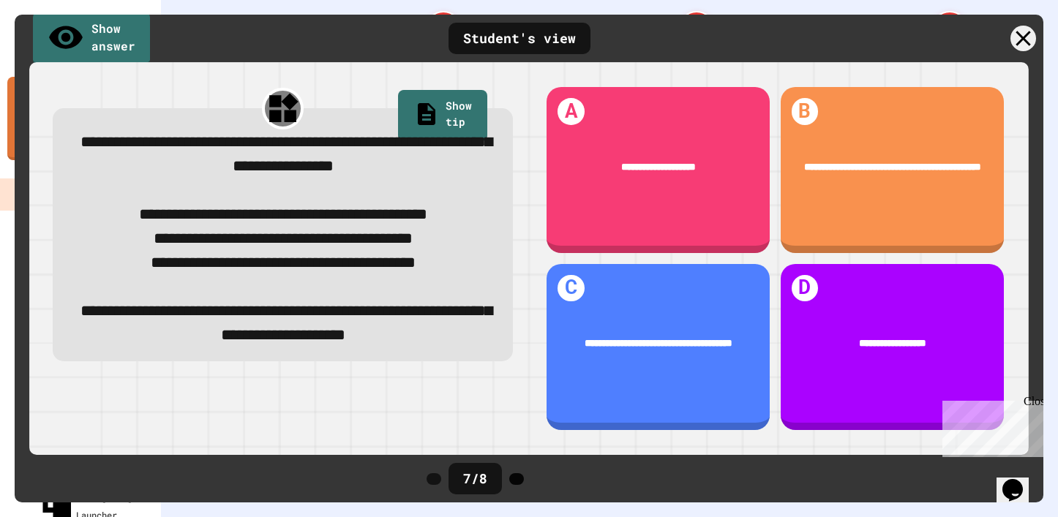
click at [516, 479] on icon at bounding box center [516, 479] width 0 height 0
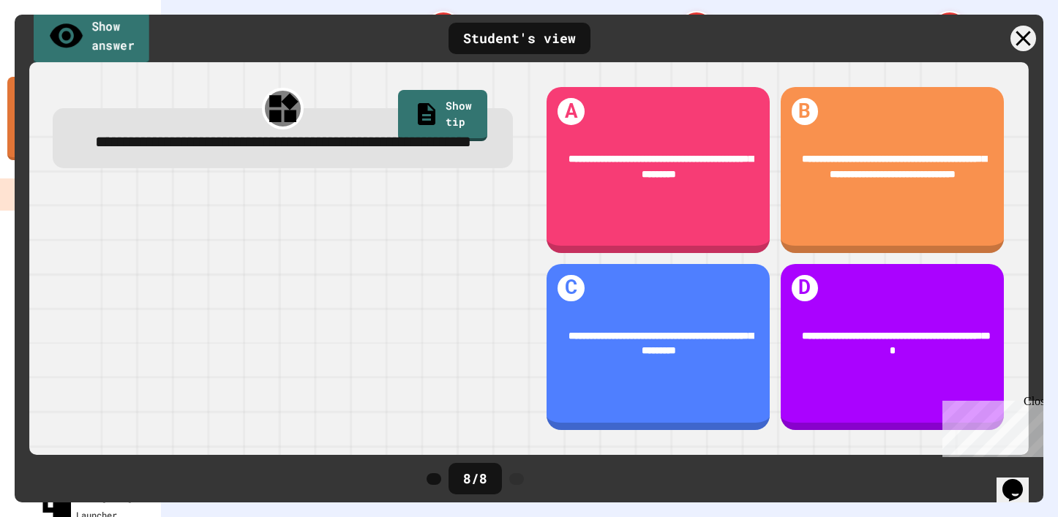
click at [88, 44] on link "Show answer" at bounding box center [91, 37] width 115 height 57
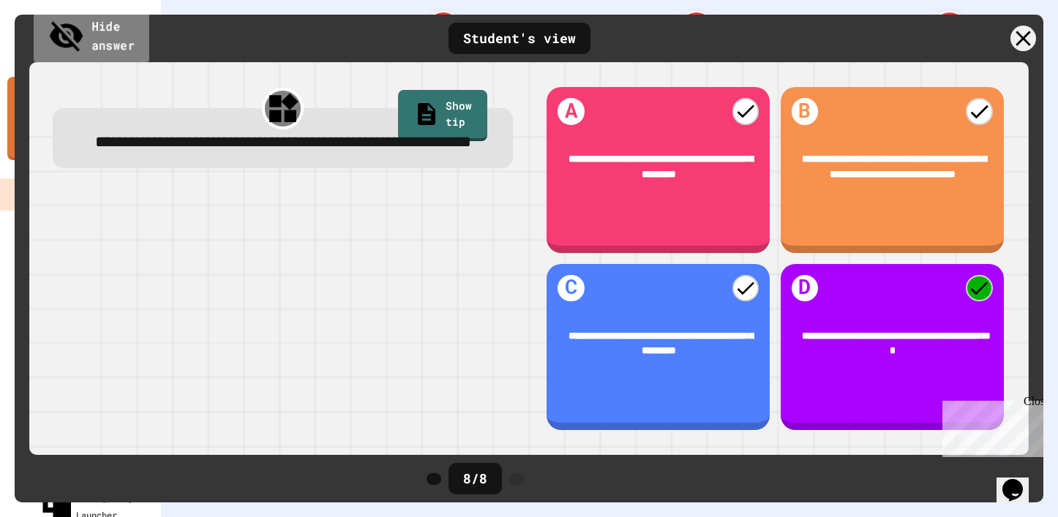
click at [88, 44] on link "Hide answer" at bounding box center [92, 37] width 116 height 57
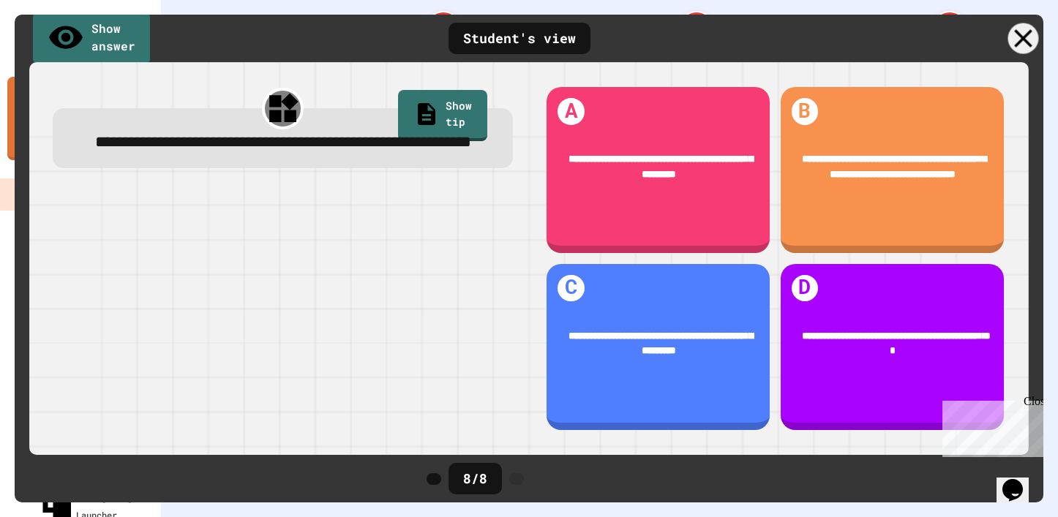
click at [1018, 37] on icon at bounding box center [1023, 38] width 31 height 31
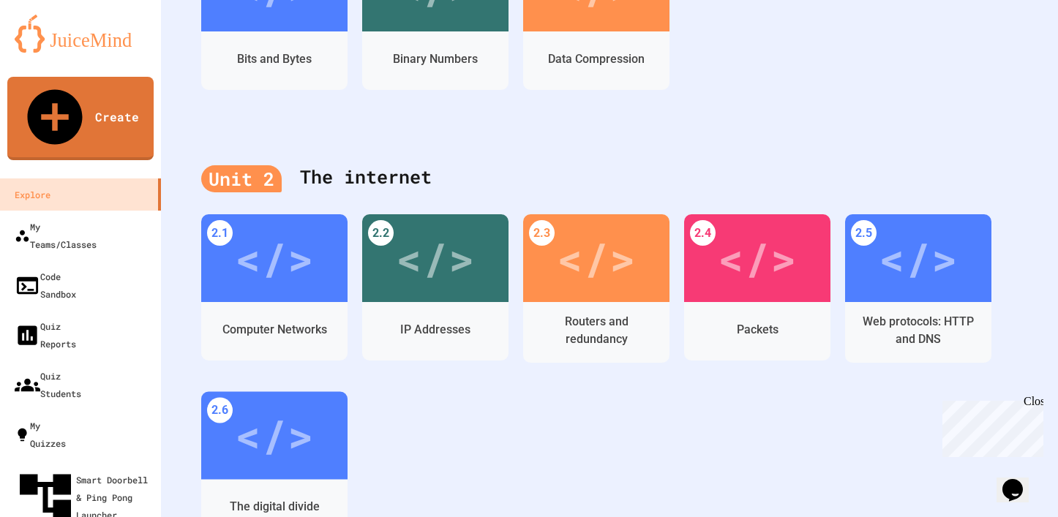
scroll to position [512, 0]
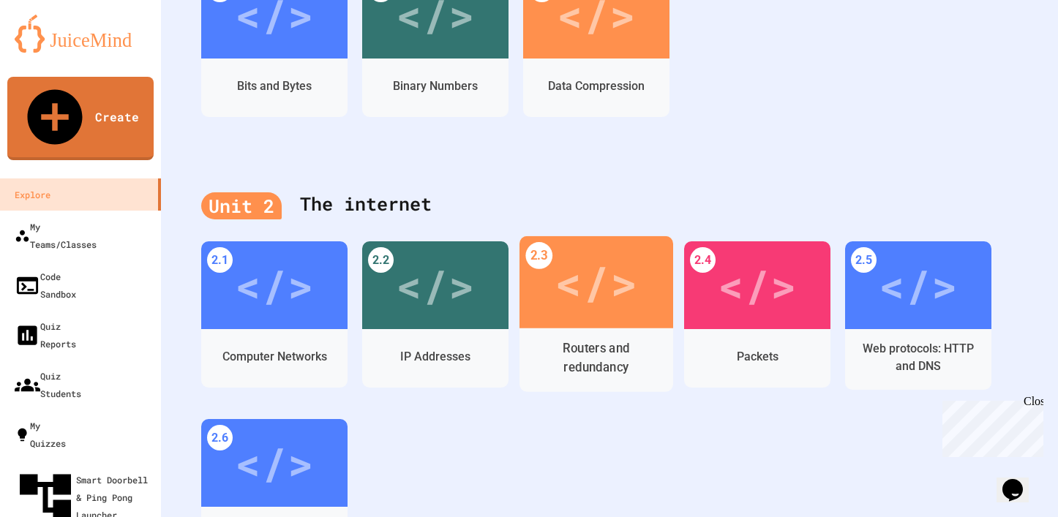
click at [592, 249] on div "</>" at bounding box center [595, 282] width 83 height 69
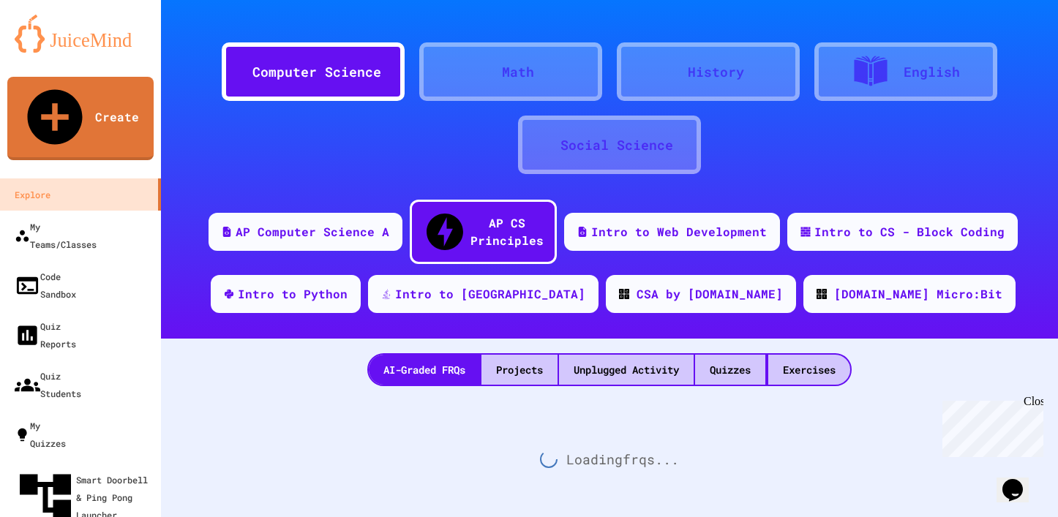
scroll to position [512, 0]
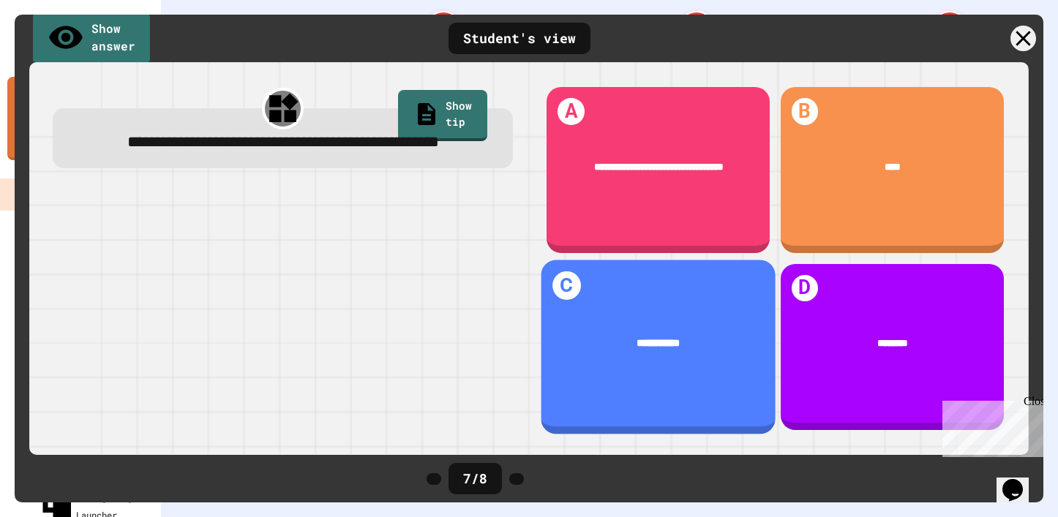
scroll to position [682, 0]
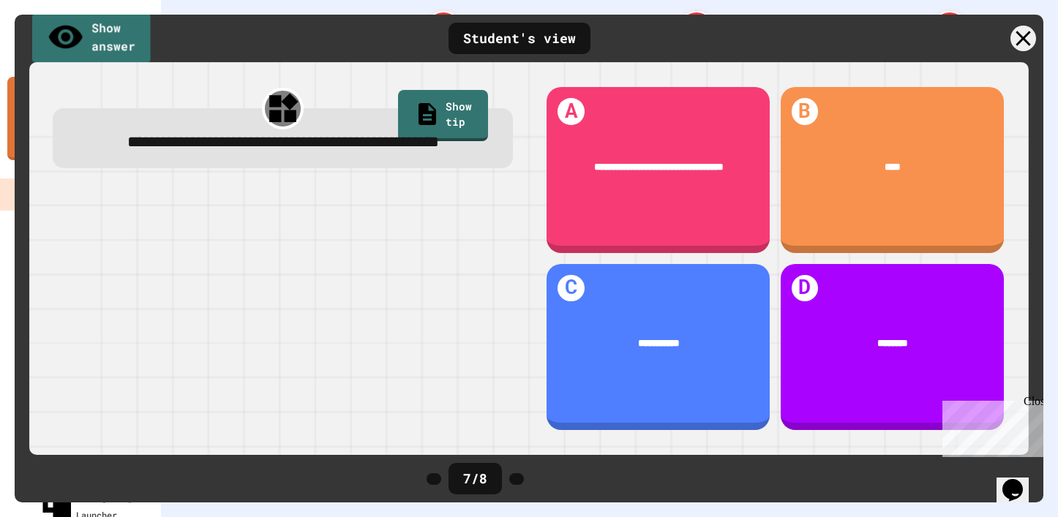
click at [67, 35] on link "Show answer" at bounding box center [91, 38] width 118 height 55
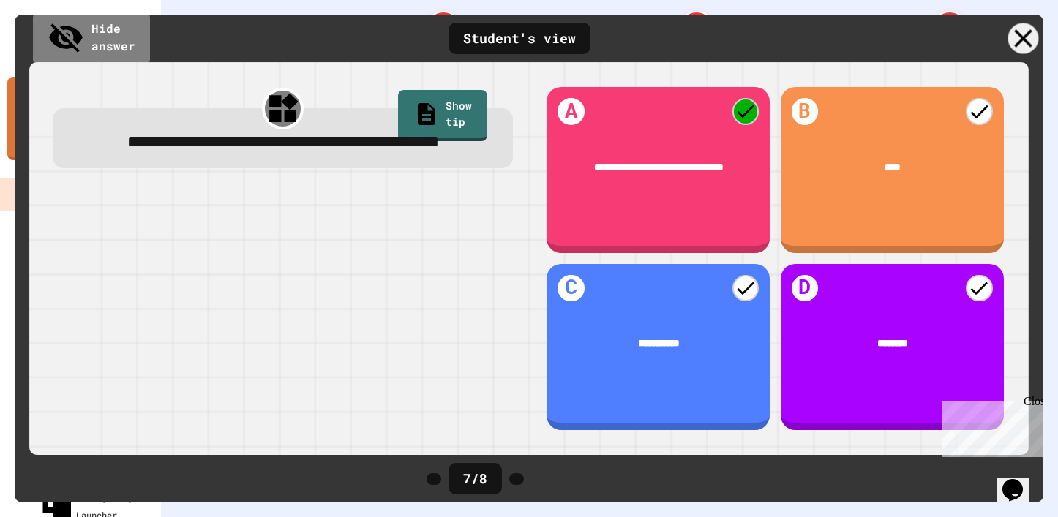
click at [1015, 39] on icon at bounding box center [1023, 38] width 31 height 31
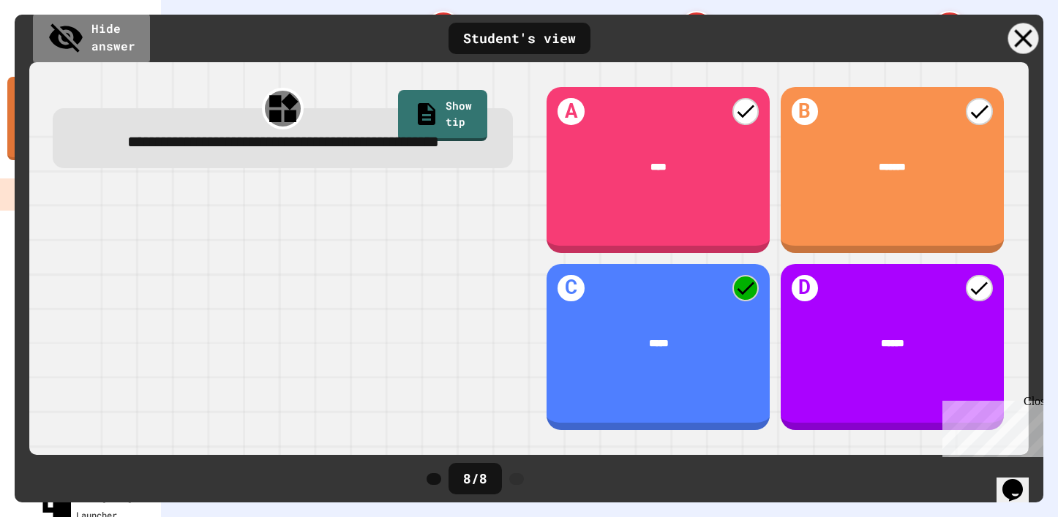
click at [1020, 33] on icon at bounding box center [1023, 38] width 31 height 31
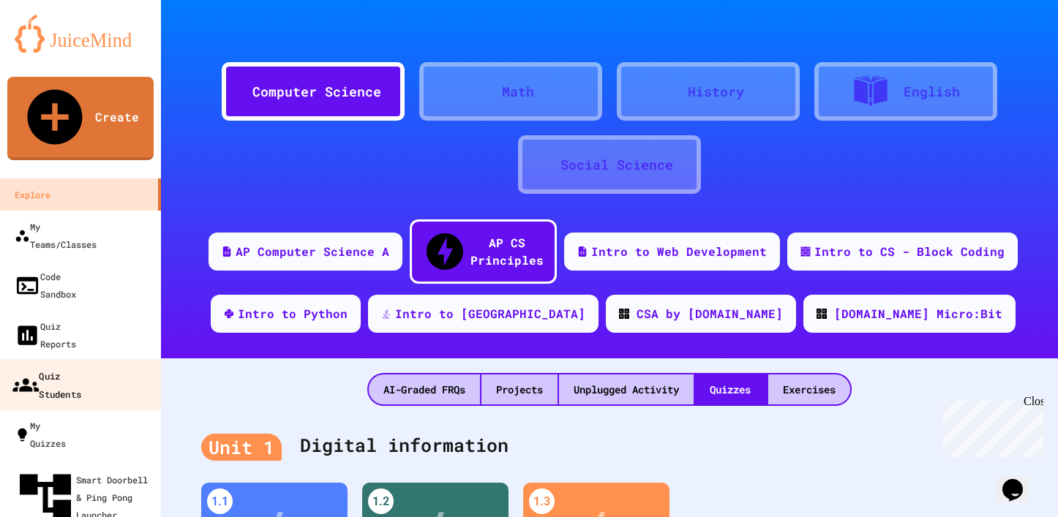
click at [67, 366] on div "Quiz Students" at bounding box center [46, 384] width 69 height 36
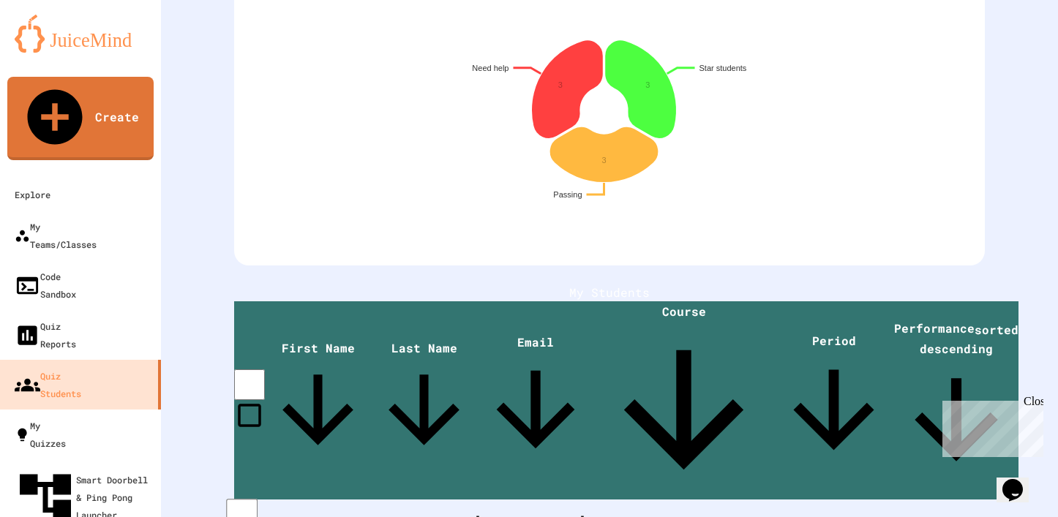
scroll to position [595, 0]
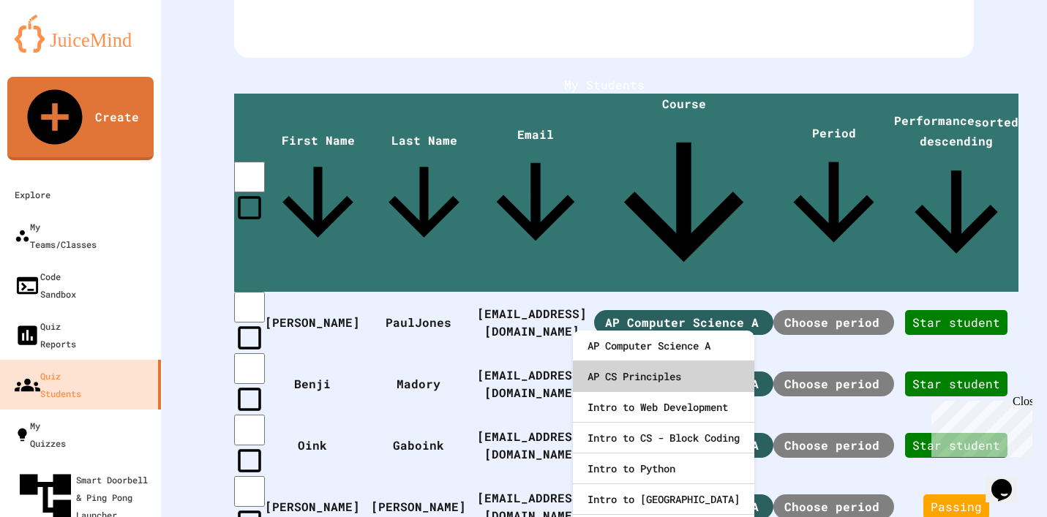
click at [647, 383] on div "AP CS Principles" at bounding box center [663, 376] width 181 height 31
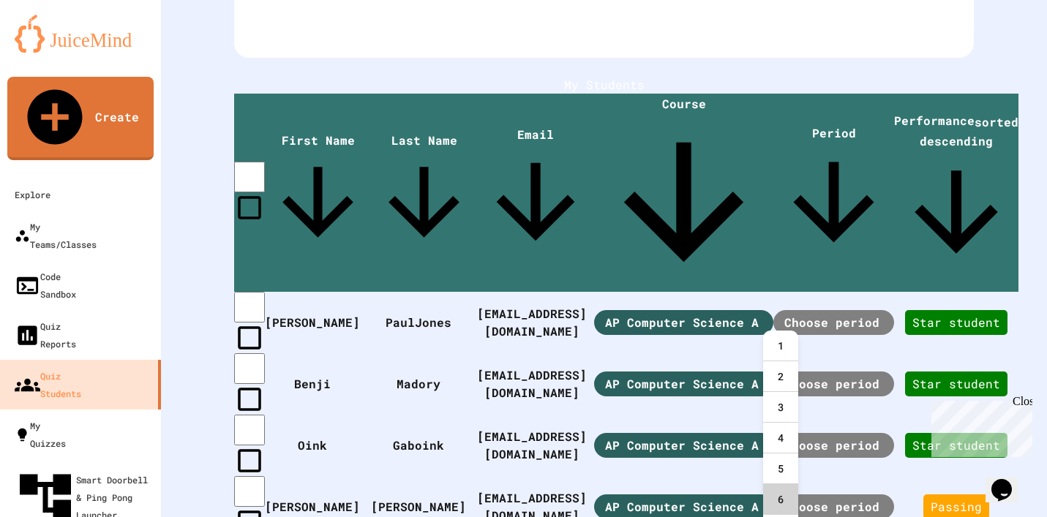
click at [784, 492] on div "6" at bounding box center [780, 499] width 35 height 31
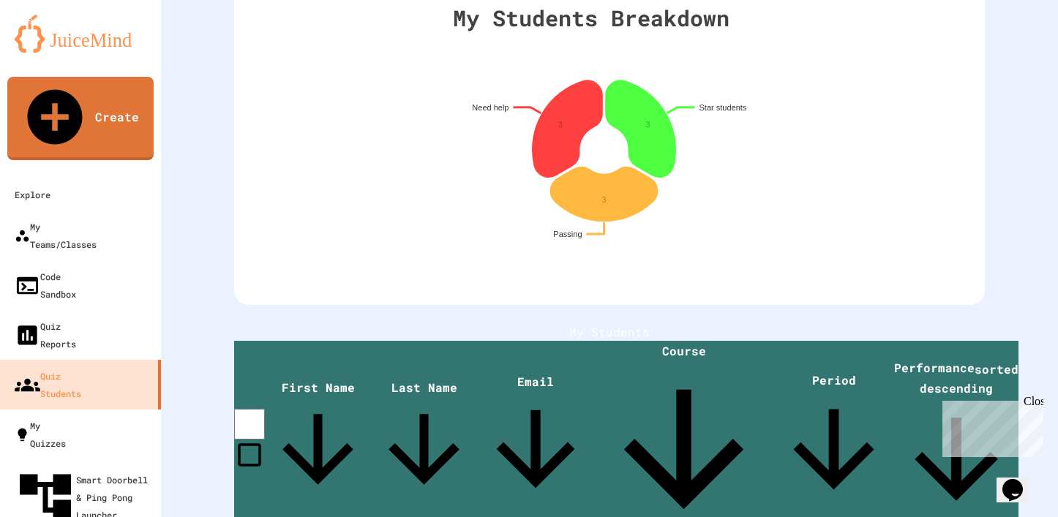
scroll to position [230, 0]
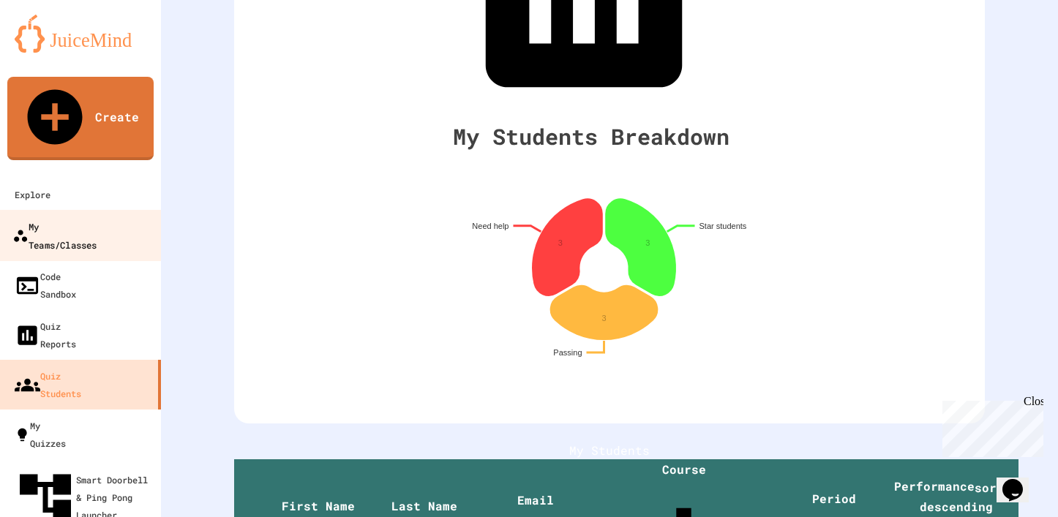
click at [72, 217] on div "My Teams/Classes" at bounding box center [54, 235] width 84 height 36
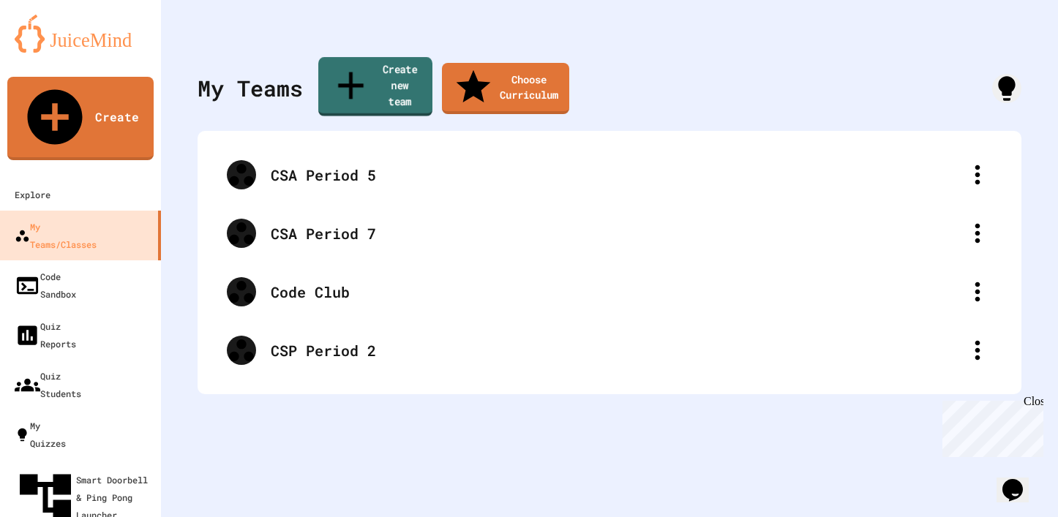
click at [383, 73] on link "Create new team" at bounding box center [375, 86] width 114 height 59
type input "**********"
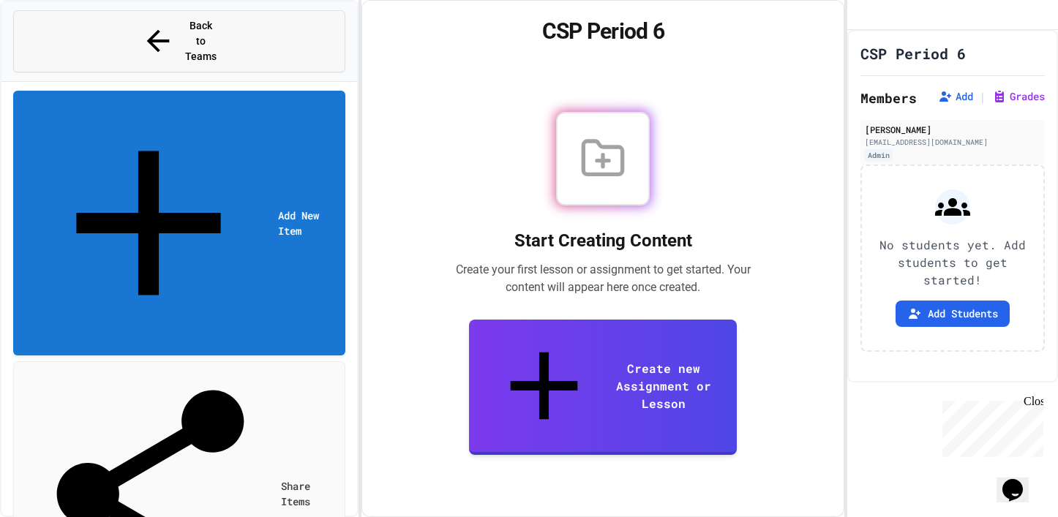
click at [184, 29] on span "Back to Teams" at bounding box center [201, 41] width 34 height 46
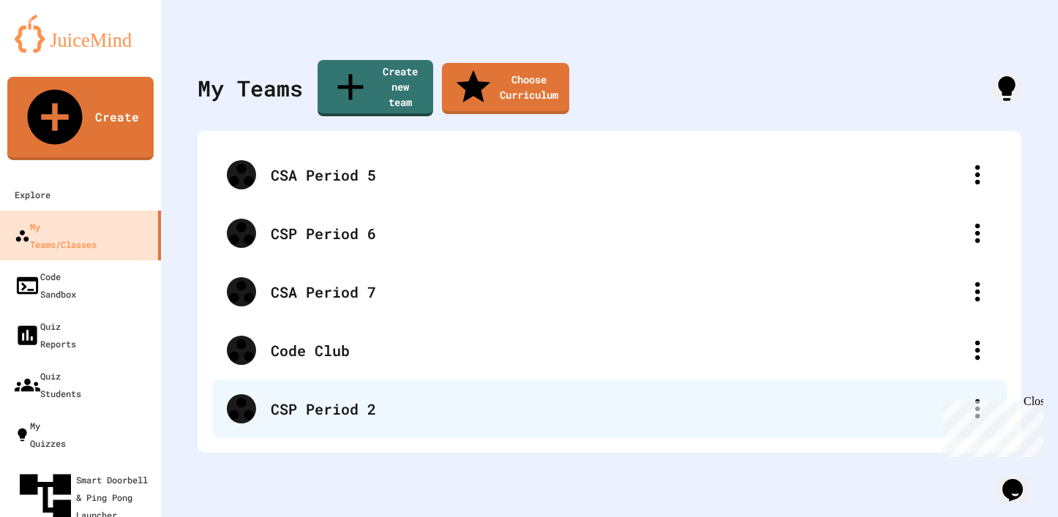
click at [546, 402] on div "CSP Period 2" at bounding box center [609, 409] width 794 height 59
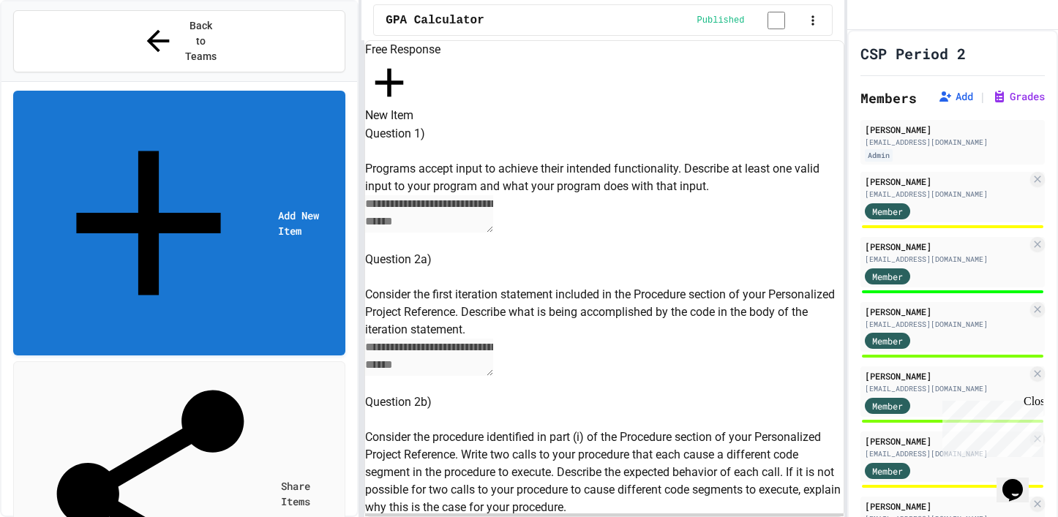
select select "***"
click at [184, 27] on span "Back to Teams" at bounding box center [201, 41] width 34 height 46
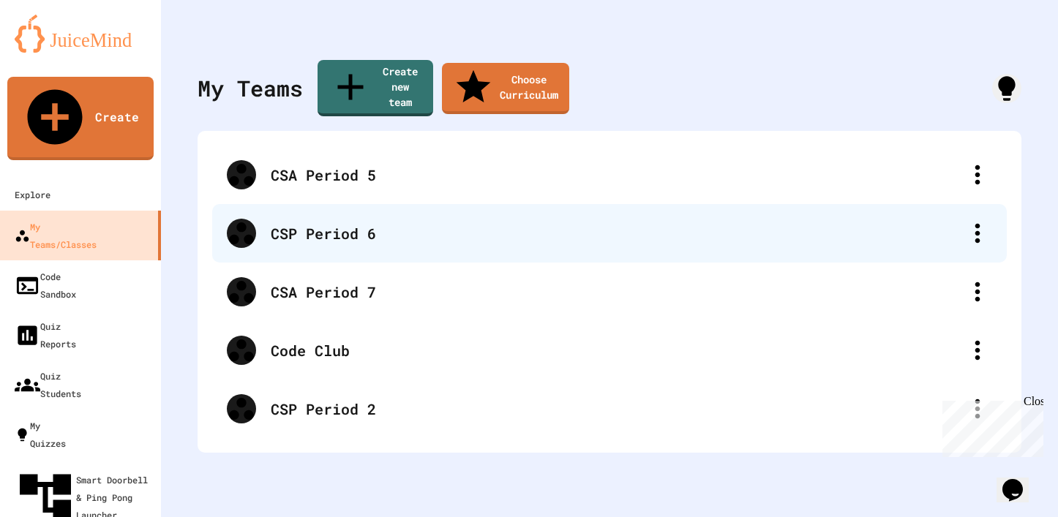
click at [363, 222] on div "CSP Period 6" at bounding box center [617, 233] width 692 height 22
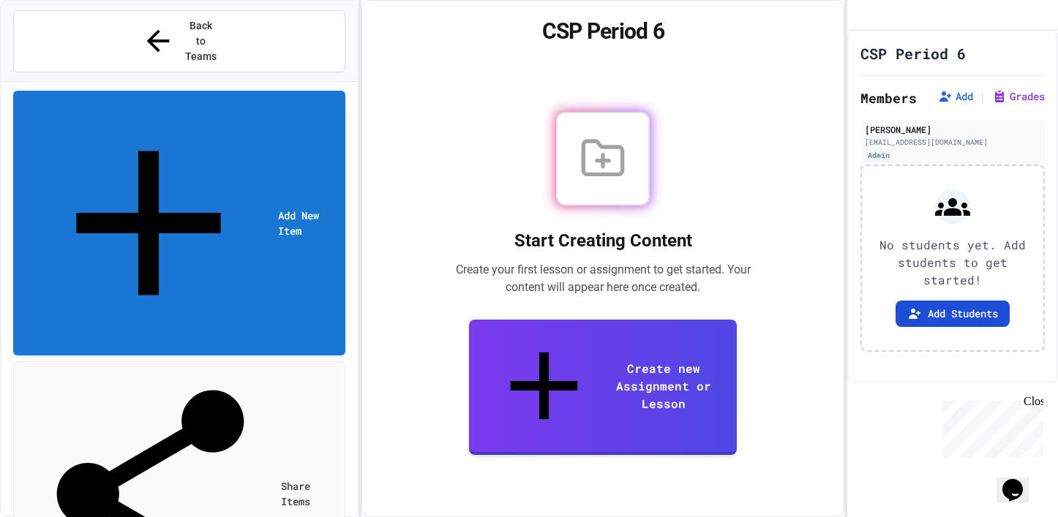
click at [935, 327] on button "Add Students" at bounding box center [952, 314] width 114 height 26
click at [135, 20] on button "Back to Teams" at bounding box center [179, 41] width 332 height 62
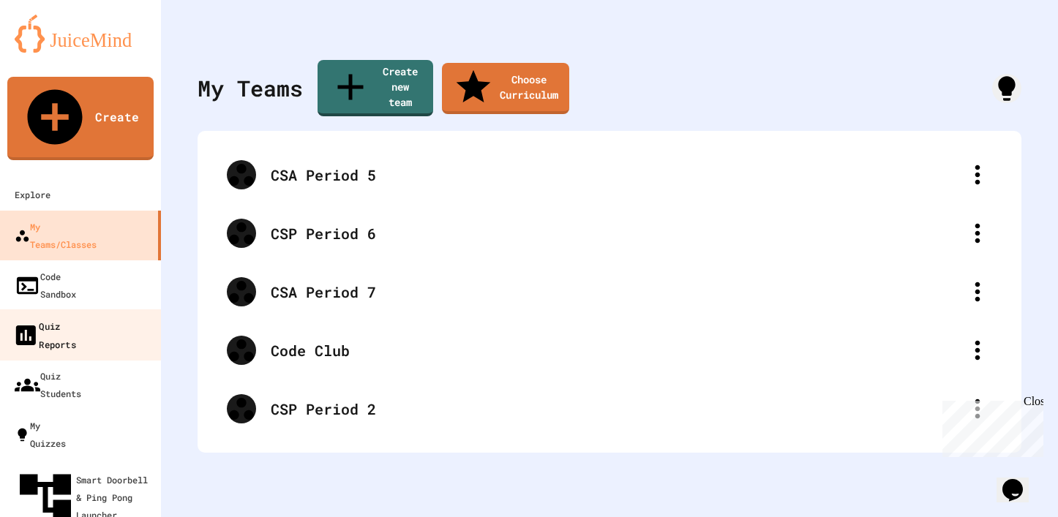
click at [76, 317] on div "Quiz Reports" at bounding box center [44, 335] width 64 height 36
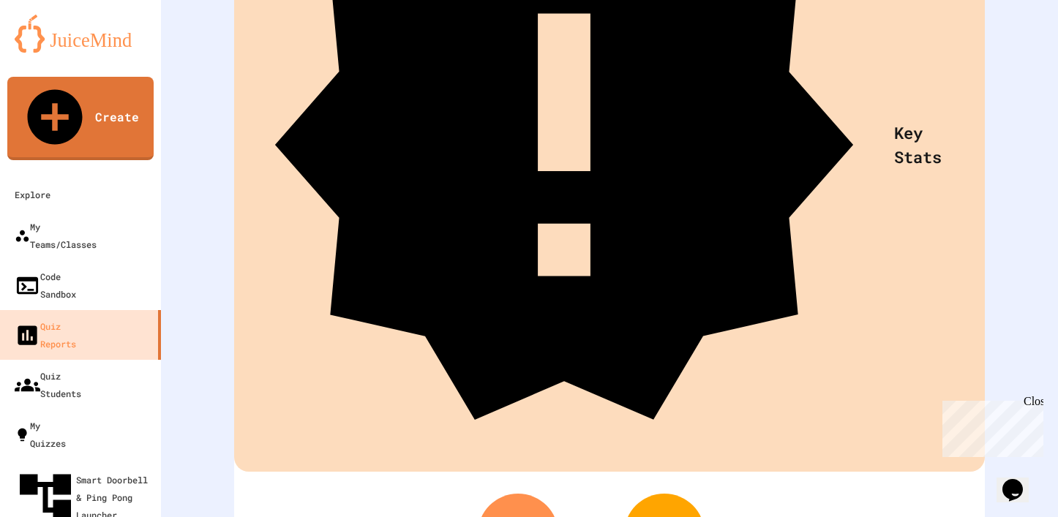
scroll to position [219, 0]
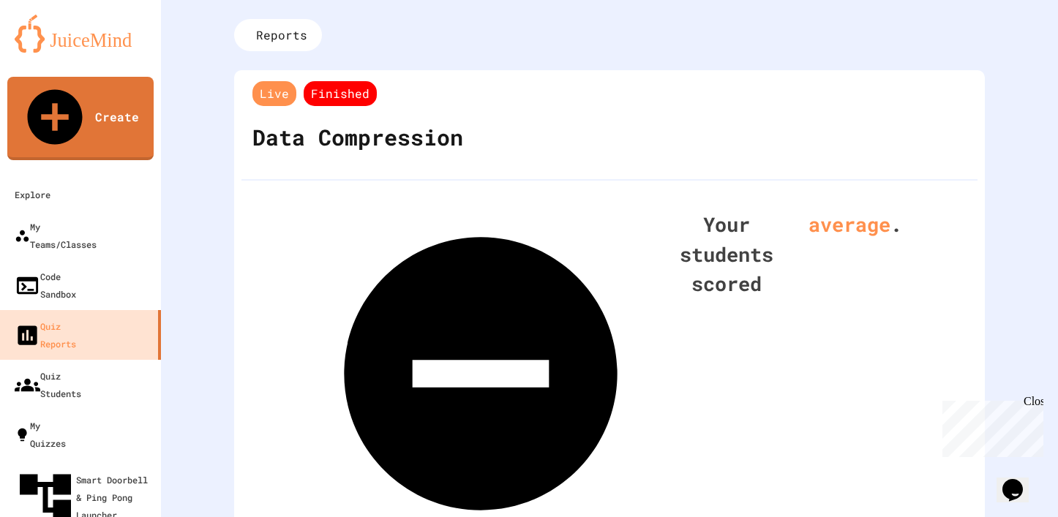
scroll to position [1, 0]
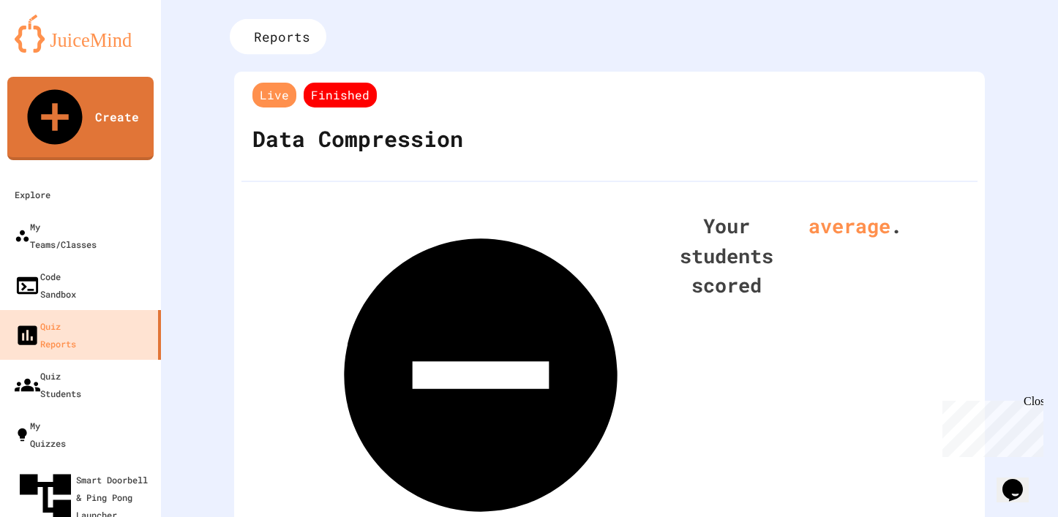
click at [274, 35] on div "Reports" at bounding box center [278, 36] width 97 height 35
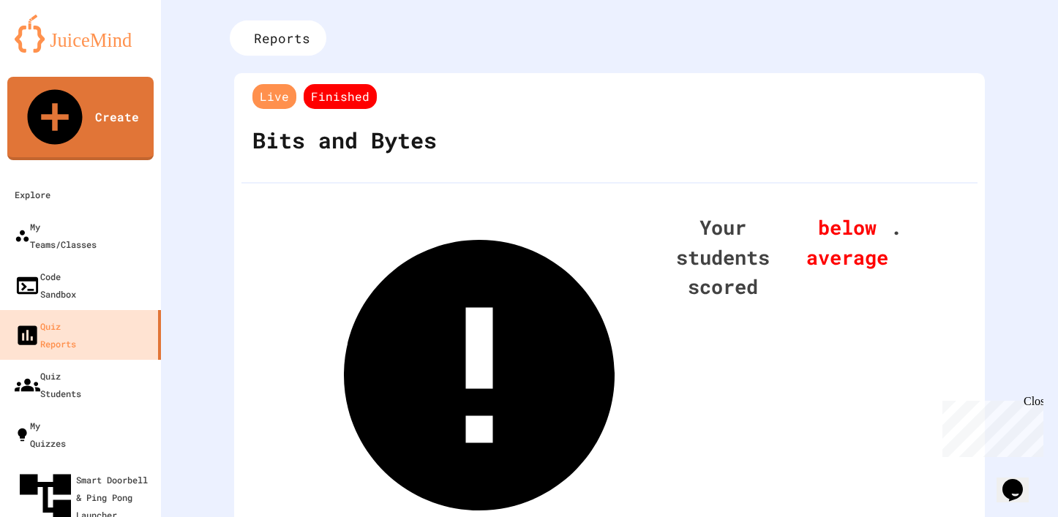
click at [246, 38] on icon at bounding box center [246, 38] width 0 height 0
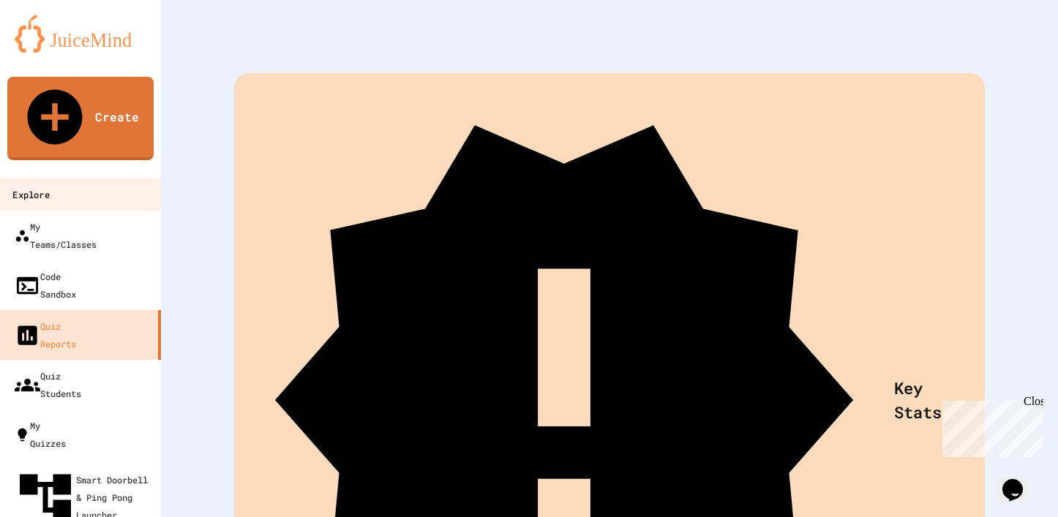
click at [49, 186] on div "Explore" at bounding box center [30, 195] width 37 height 18
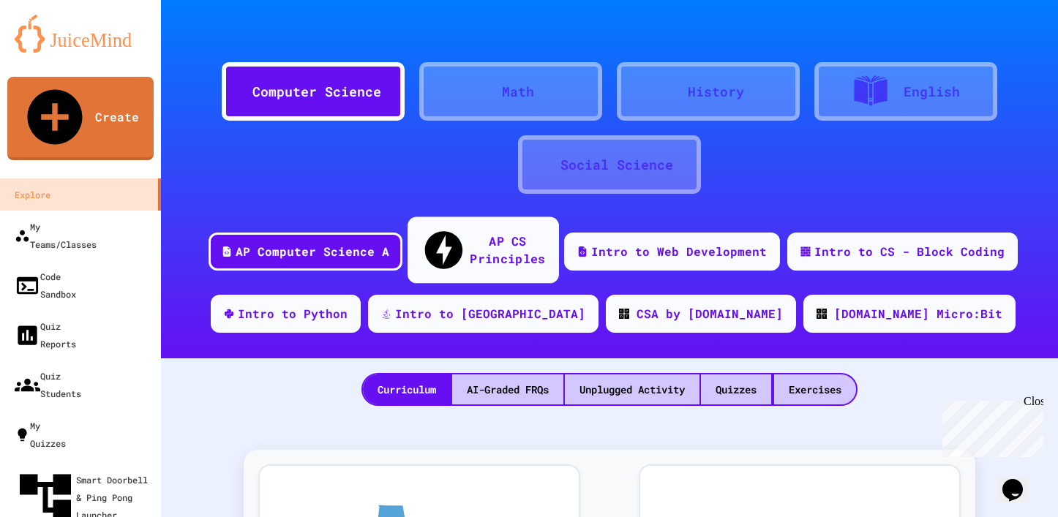
click at [498, 241] on div "AP CS Principles" at bounding box center [507, 250] width 75 height 36
